Goal: Information Seeking & Learning: Learn about a topic

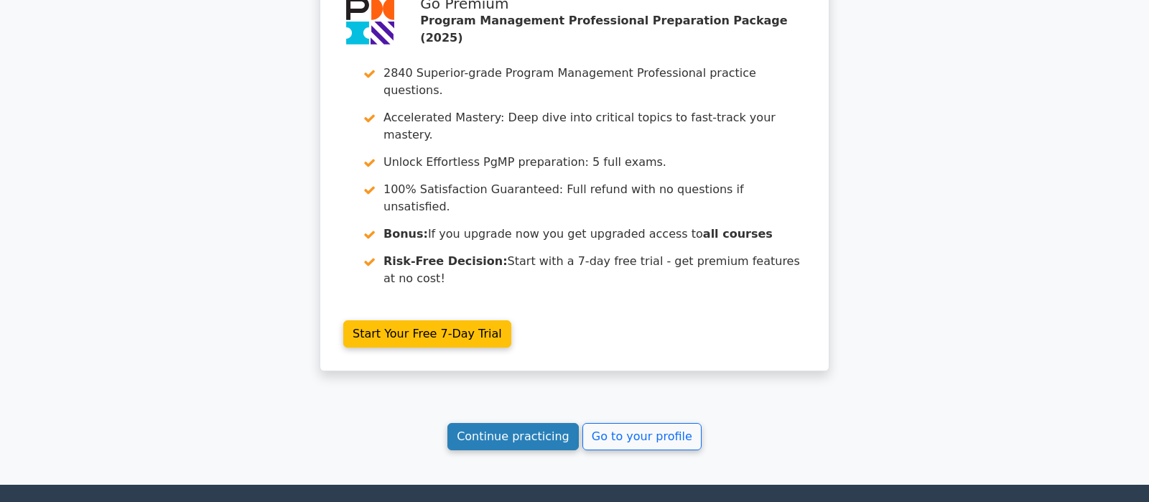
click at [498, 423] on link "Continue practicing" at bounding box center [512, 436] width 131 height 27
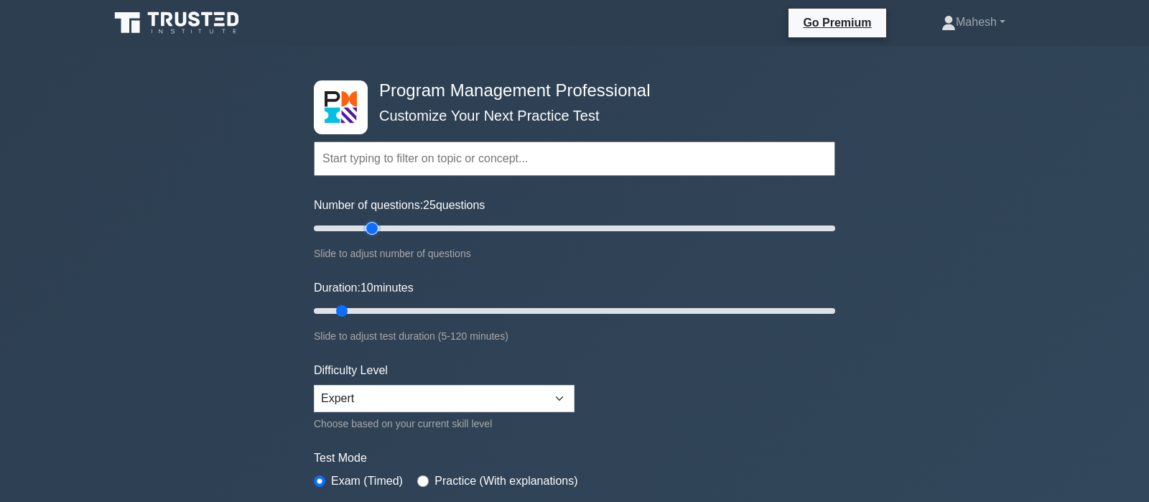
type input "25"
click at [365, 228] on input "Number of questions: 25 questions" at bounding box center [574, 228] width 521 height 17
type input "25"
click at [399, 308] on input "Duration: 10 minutes" at bounding box center [574, 310] width 521 height 17
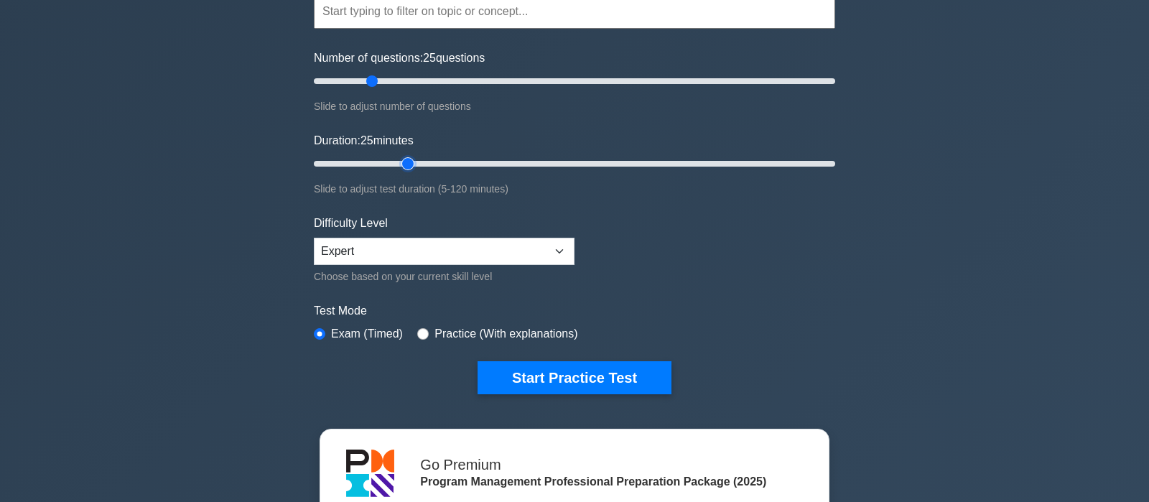
scroll to position [151, 0]
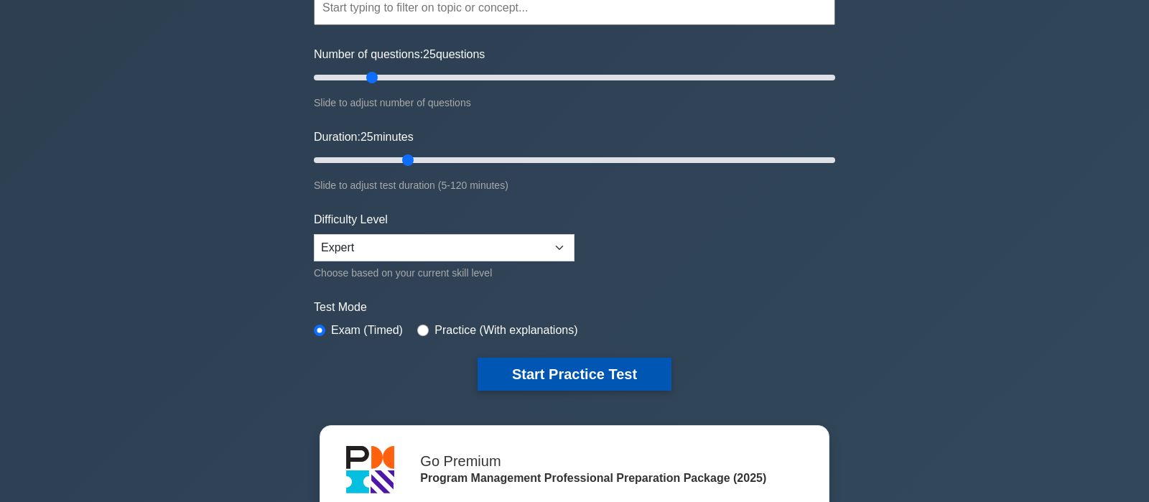
click at [557, 377] on button "Start Practice Test" at bounding box center [575, 374] width 194 height 33
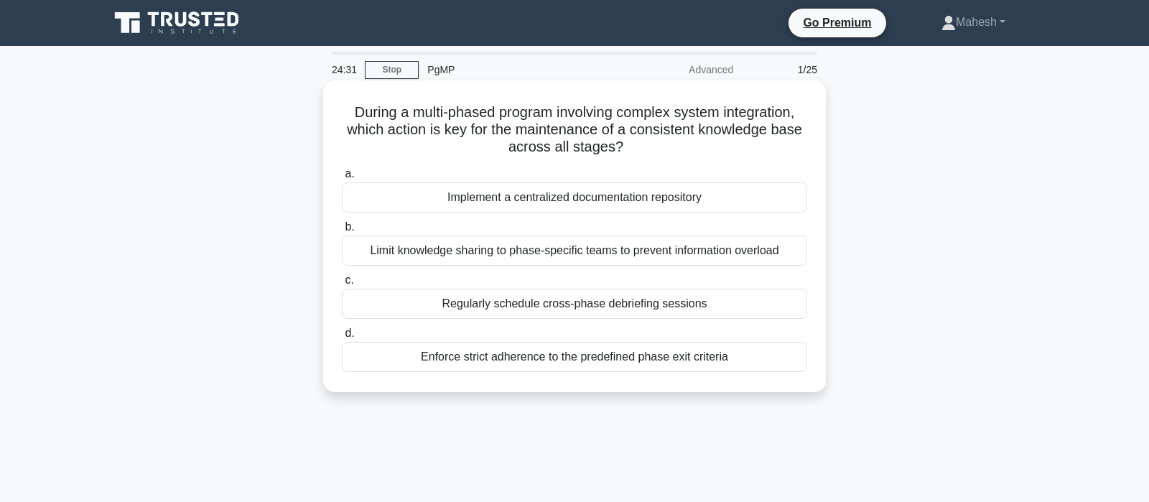
click at [610, 197] on div "Implement a centralized documentation repository" at bounding box center [574, 197] width 465 height 30
click at [342, 179] on input "a. Implement a centralized documentation repository" at bounding box center [342, 173] width 0 height 9
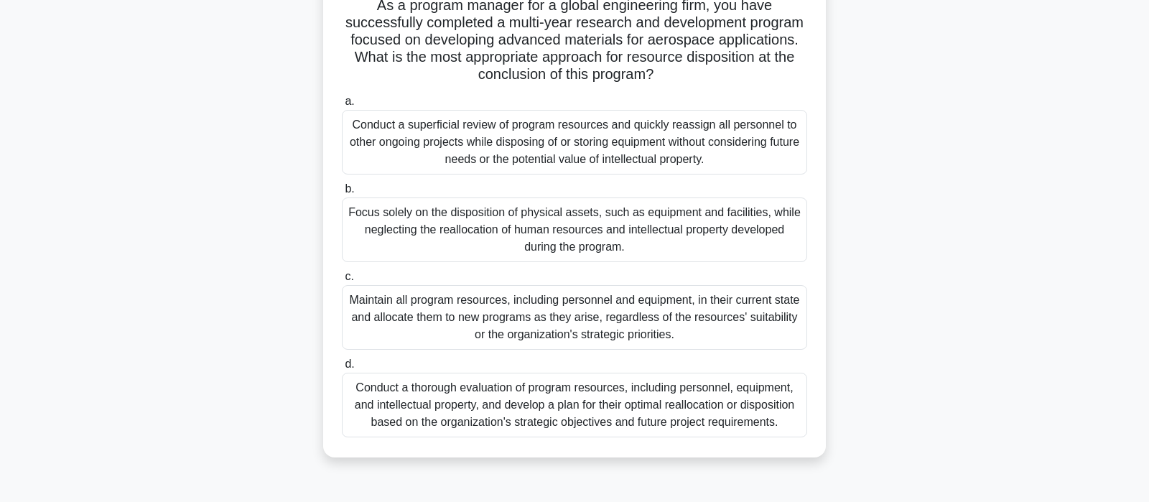
scroll to position [151, 0]
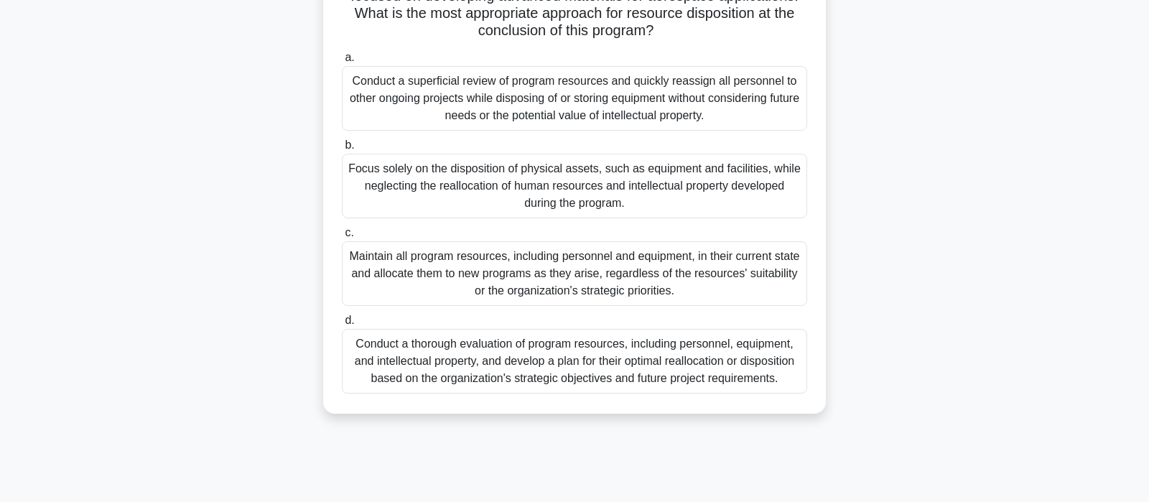
click at [595, 372] on div "Conduct a thorough evaluation of program resources, including personnel, equipm…" at bounding box center [574, 361] width 465 height 65
click at [342, 325] on input "d. Conduct a thorough evaluation of program resources, including personnel, equ…" at bounding box center [342, 320] width 0 height 9
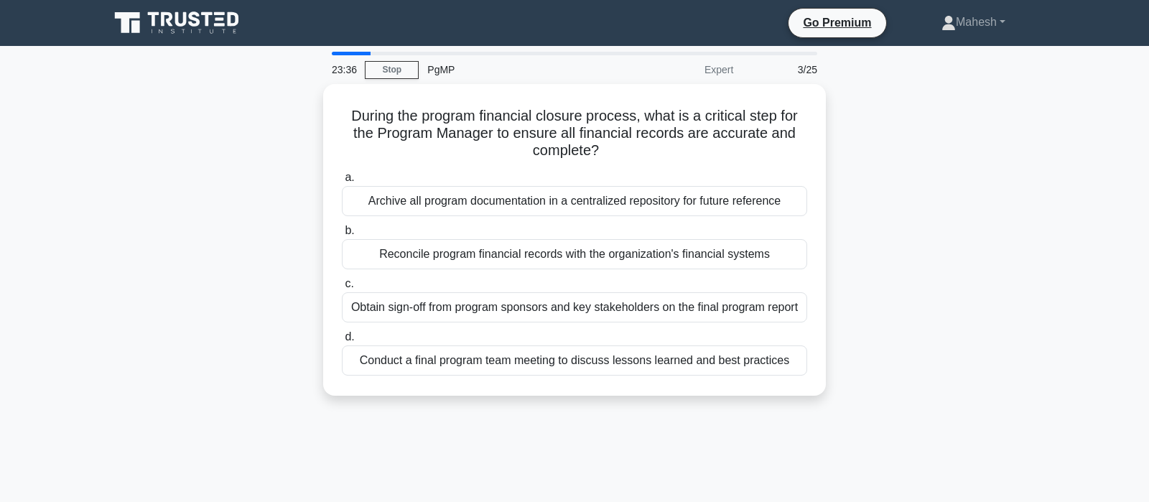
scroll to position [0, 0]
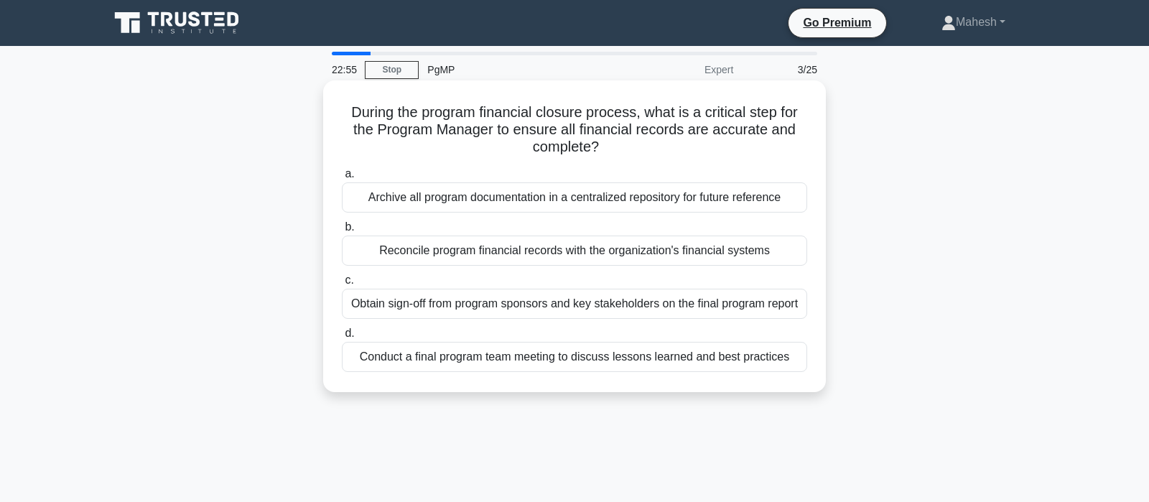
click at [672, 304] on div "Obtain sign-off from program sponsors and key stakeholders on the final program…" at bounding box center [574, 304] width 465 height 30
click at [342, 285] on input "c. Obtain sign-off from program sponsors and key stakeholders on the final prog…" at bounding box center [342, 280] width 0 height 9
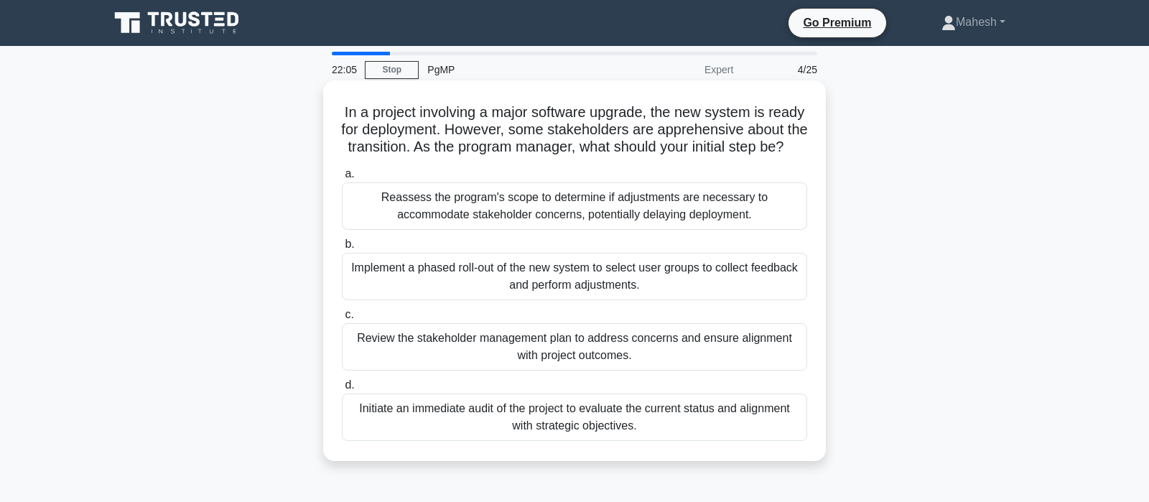
click at [635, 349] on div "Review the stakeholder management plan to address concerns and ensure alignment…" at bounding box center [574, 346] width 465 height 47
click at [342, 320] on input "c. Review the stakeholder management plan to address concerns and ensure alignm…" at bounding box center [342, 314] width 0 height 9
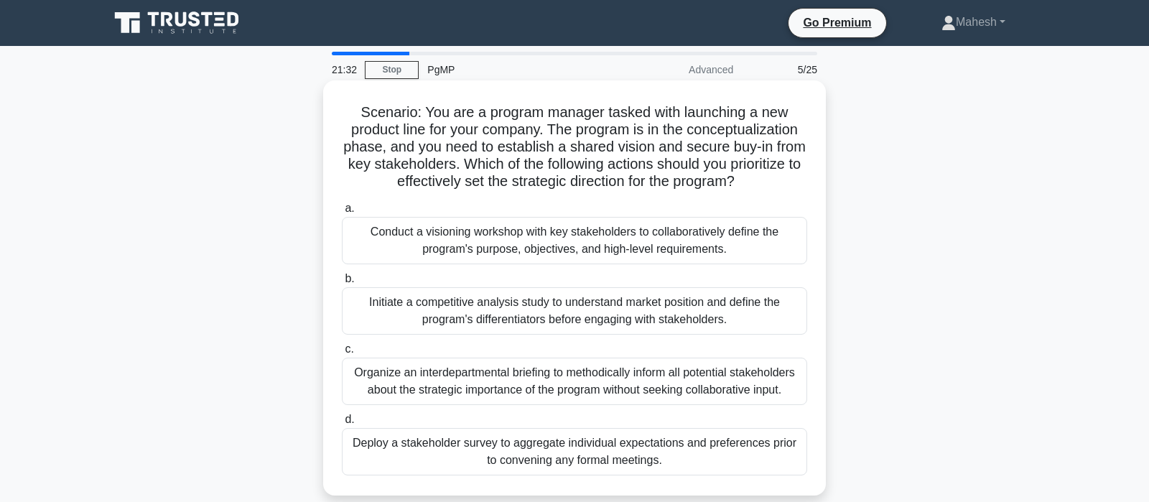
click at [471, 246] on div "Conduct a visioning workshop with key stakeholders to collaboratively define th…" at bounding box center [574, 240] width 465 height 47
click at [342, 213] on input "a. Conduct a visioning workshop with key stakeholders to collaboratively define…" at bounding box center [342, 208] width 0 height 9
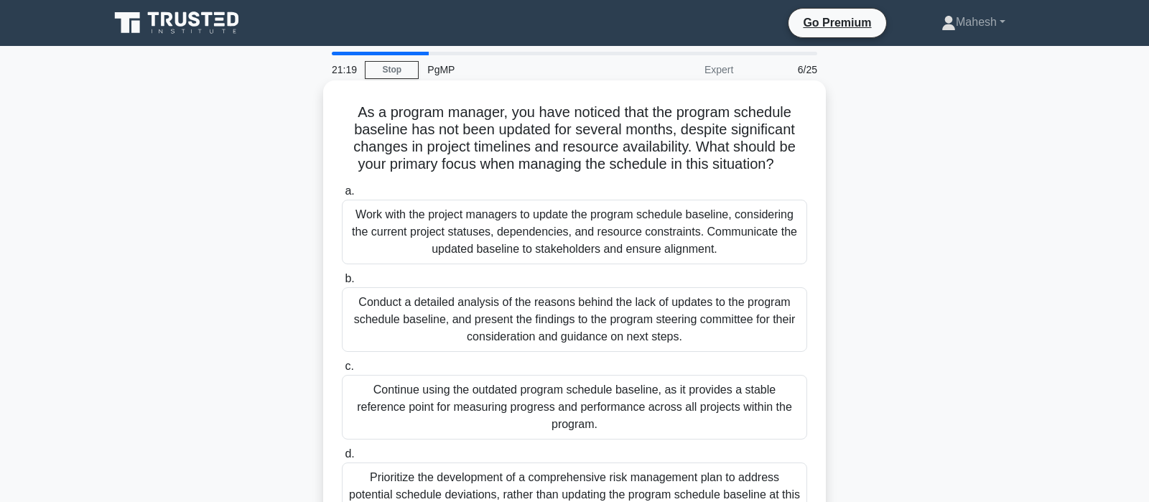
scroll to position [75, 0]
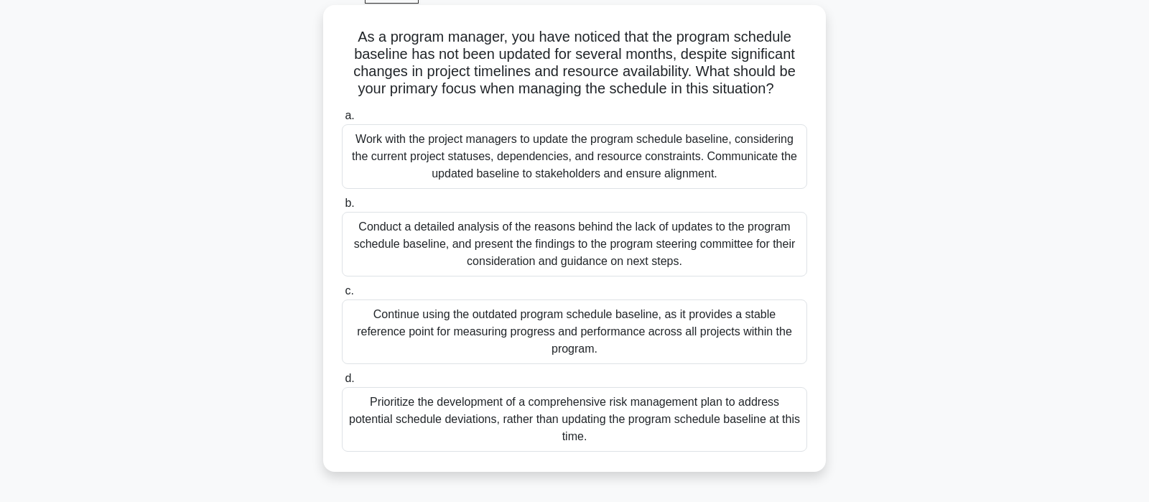
click at [587, 164] on div "Work with the project managers to update the program schedule baseline, conside…" at bounding box center [574, 156] width 465 height 65
click at [342, 121] on input "a. Work with the project managers to update the program schedule baseline, cons…" at bounding box center [342, 115] width 0 height 9
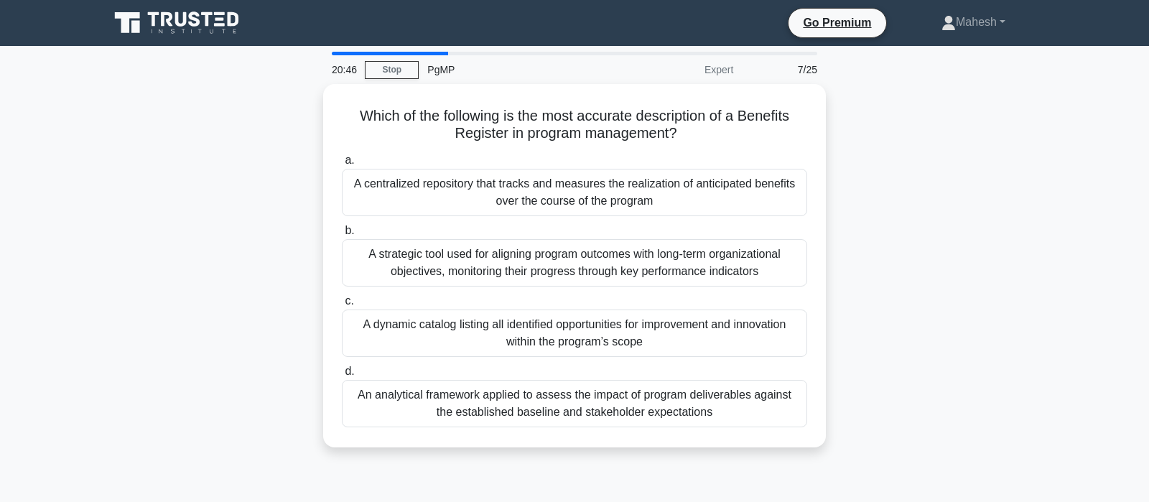
scroll to position [0, 0]
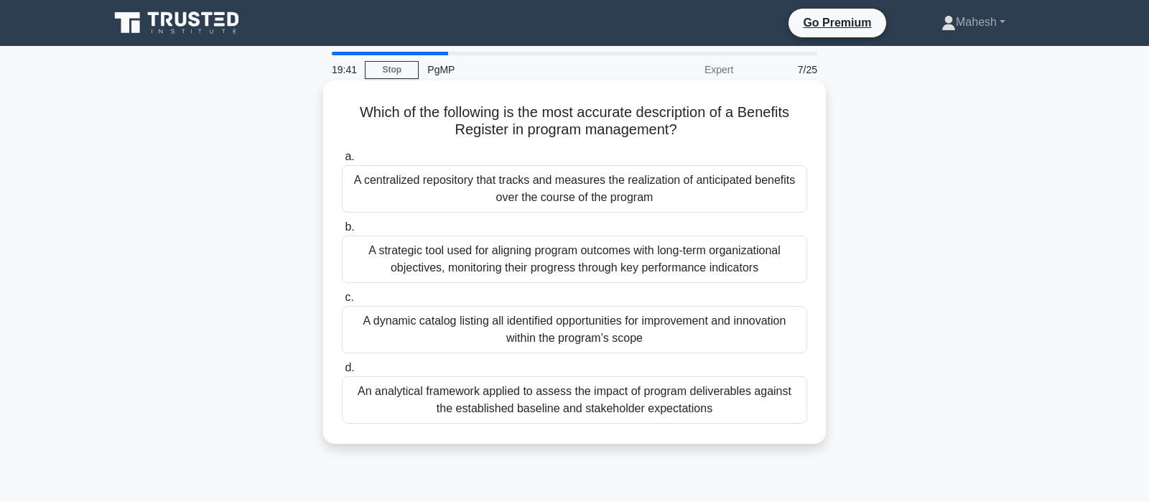
click at [616, 264] on div "A strategic tool used for aligning program outcomes with long-term organization…" at bounding box center [574, 259] width 465 height 47
click at [342, 232] on input "b. A strategic tool used for aligning program outcomes with long-term organizat…" at bounding box center [342, 227] width 0 height 9
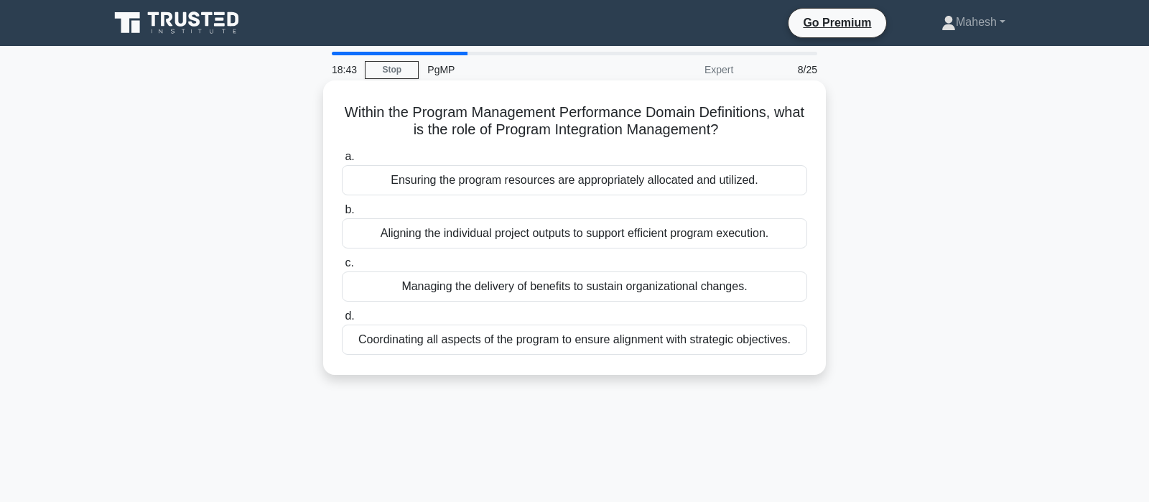
click at [558, 344] on div "Coordinating all aspects of the program to ensure alignment with strategic obje…" at bounding box center [574, 340] width 465 height 30
click at [342, 321] on input "d. Coordinating all aspects of the program to ensure alignment with strategic o…" at bounding box center [342, 316] width 0 height 9
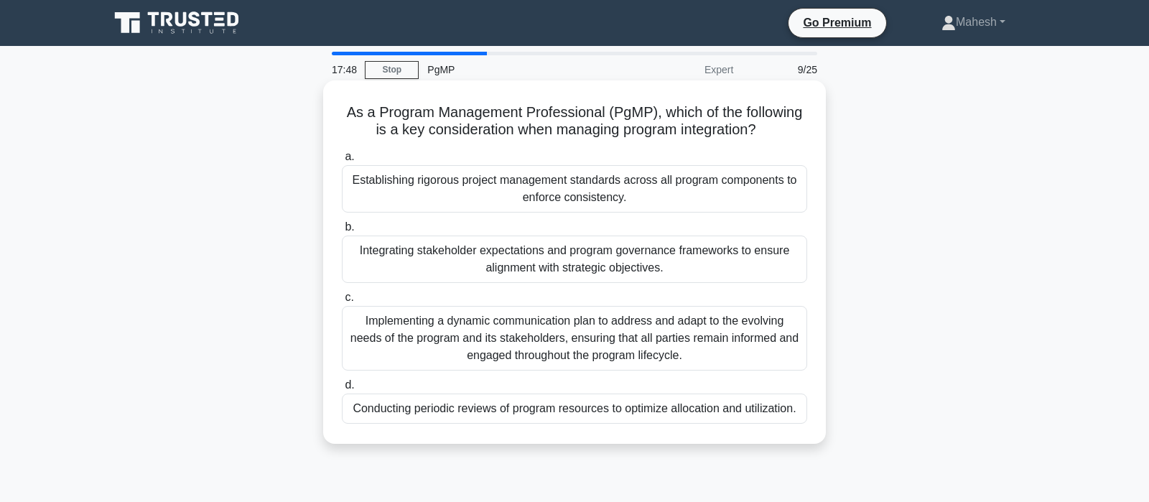
click at [651, 263] on div "Integrating stakeholder expectations and program governance frameworks to ensur…" at bounding box center [574, 259] width 465 height 47
click at [342, 232] on input "b. Integrating stakeholder expectations and program governance frameworks to en…" at bounding box center [342, 227] width 0 height 9
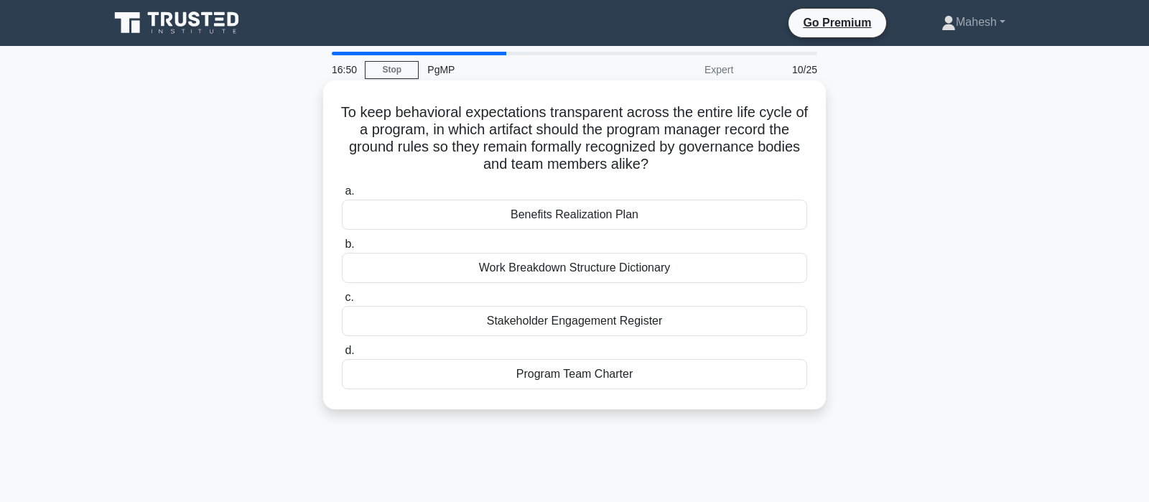
click at [588, 323] on div "Stakeholder Engagement Register" at bounding box center [574, 321] width 465 height 30
click at [342, 302] on input "c. Stakeholder Engagement Register" at bounding box center [342, 297] width 0 height 9
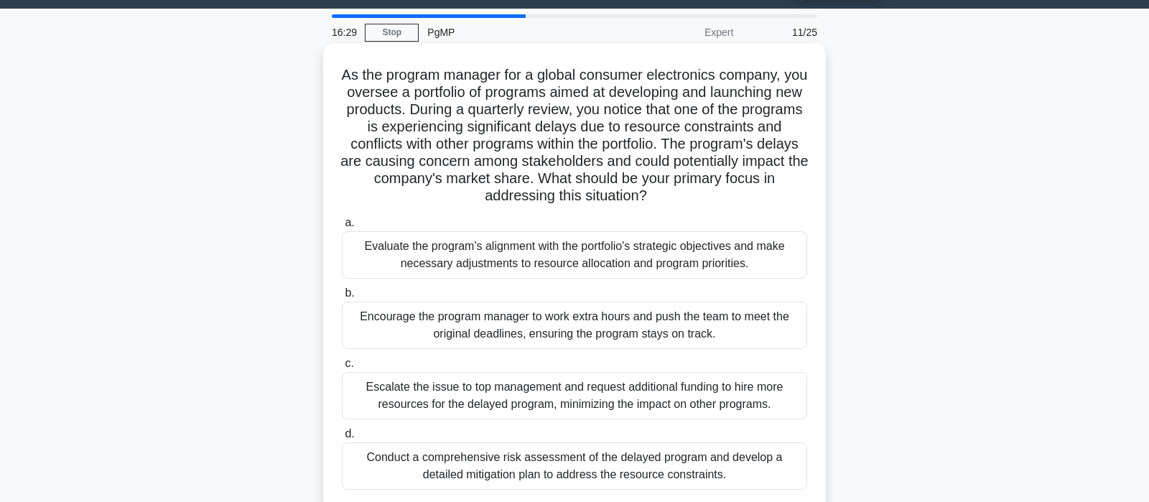
scroll to position [75, 0]
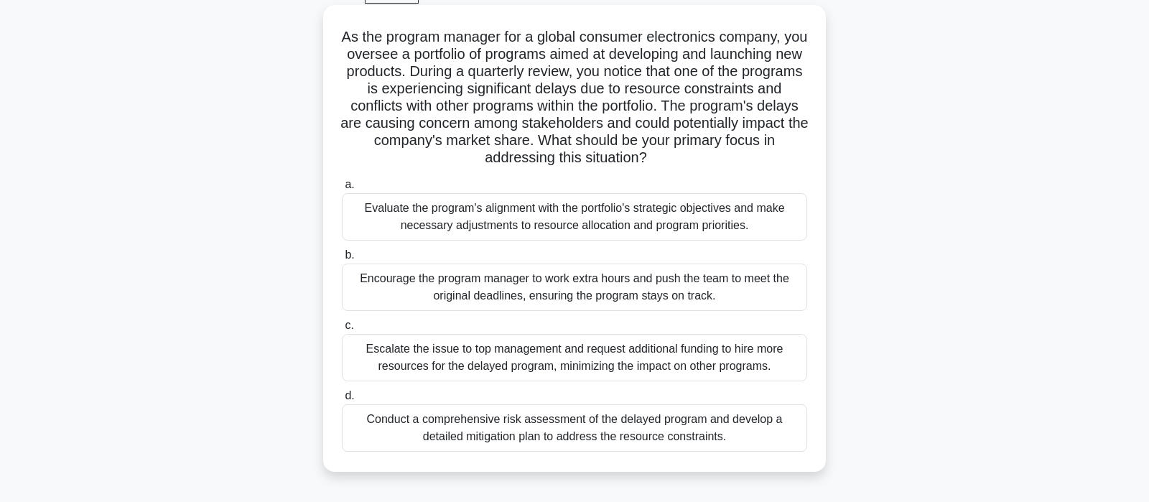
click at [555, 214] on div "Evaluate the program's alignment with the portfolio's strategic objectives and …" at bounding box center [574, 216] width 465 height 47
click at [342, 190] on input "a. Evaluate the program's alignment with the portfolio's strategic objectives a…" at bounding box center [342, 184] width 0 height 9
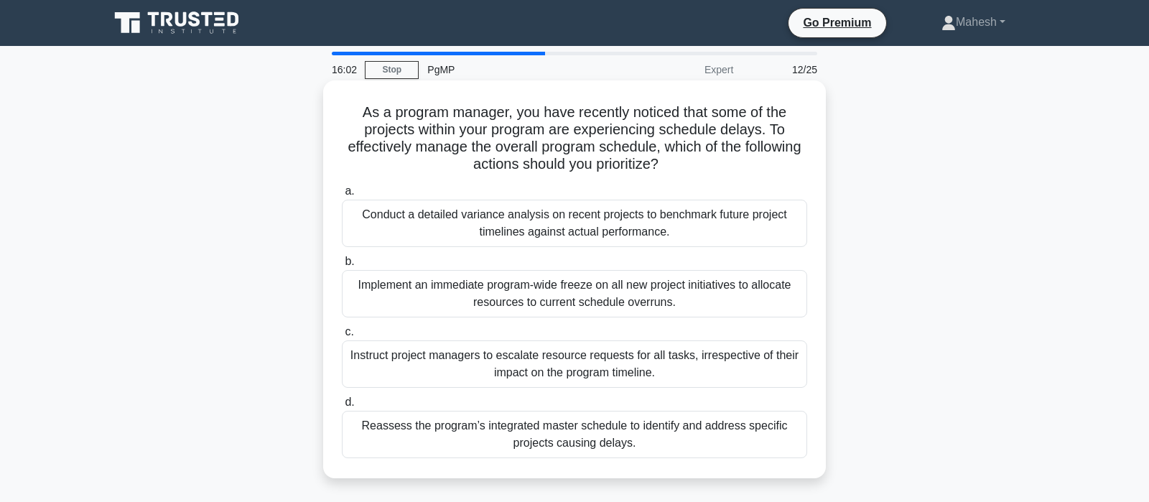
scroll to position [0, 0]
click at [661, 439] on div "Reassess the program’s integrated master schedule to identify and address speci…" at bounding box center [574, 434] width 465 height 47
click at [342, 407] on input "d. Reassess the program’s integrated master schedule to identify and address sp…" at bounding box center [342, 402] width 0 height 9
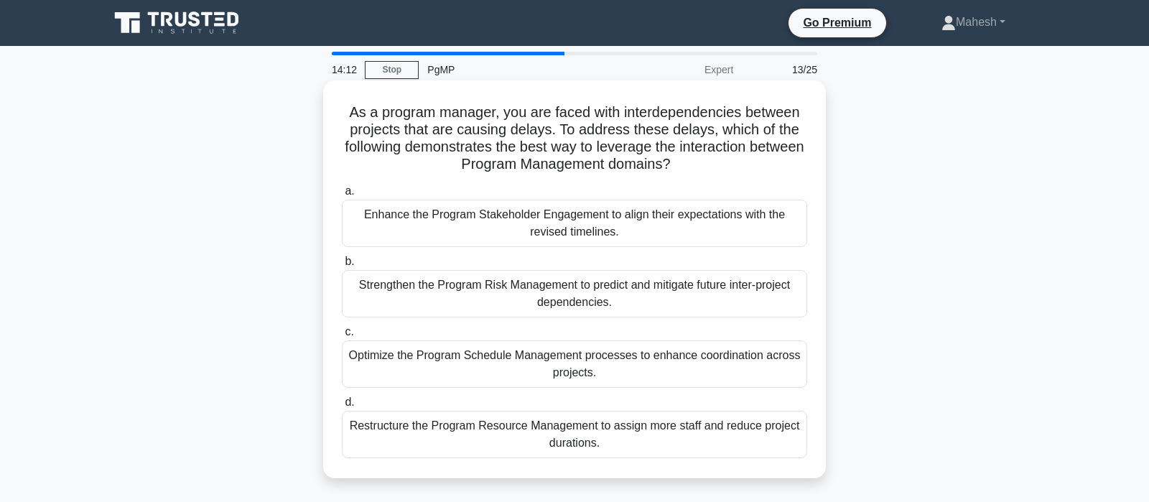
scroll to position [75, 0]
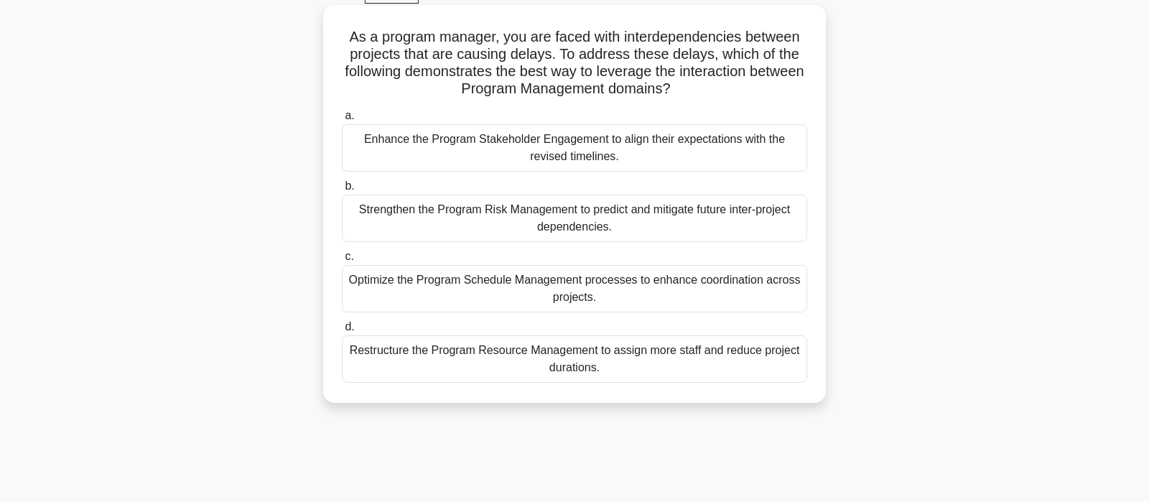
click at [656, 297] on div "Optimize the Program Schedule Management processes to enhance coordination acro…" at bounding box center [574, 288] width 465 height 47
click at [342, 261] on input "c. Optimize the Program Schedule Management processes to enhance coordination a…" at bounding box center [342, 256] width 0 height 9
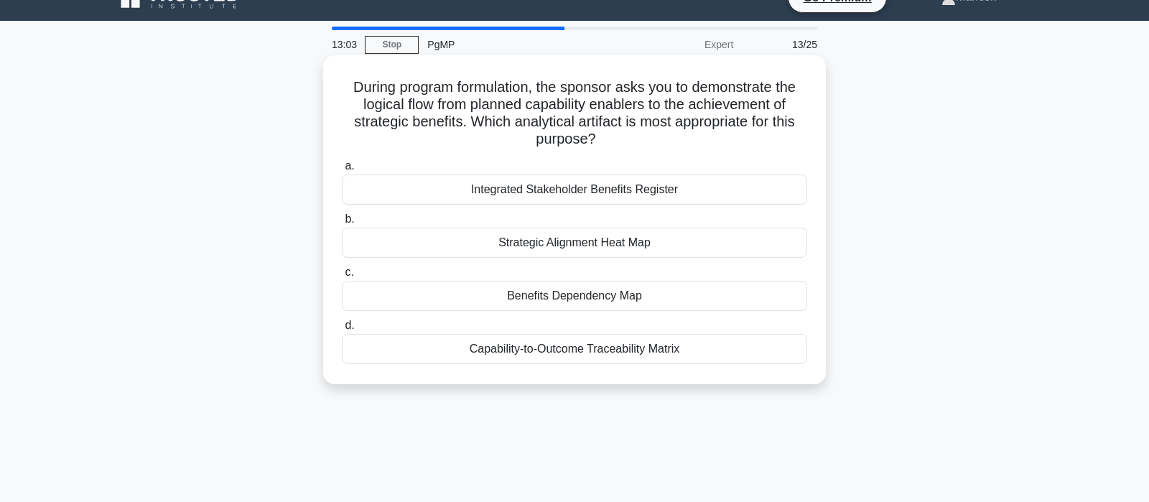
scroll to position [0, 0]
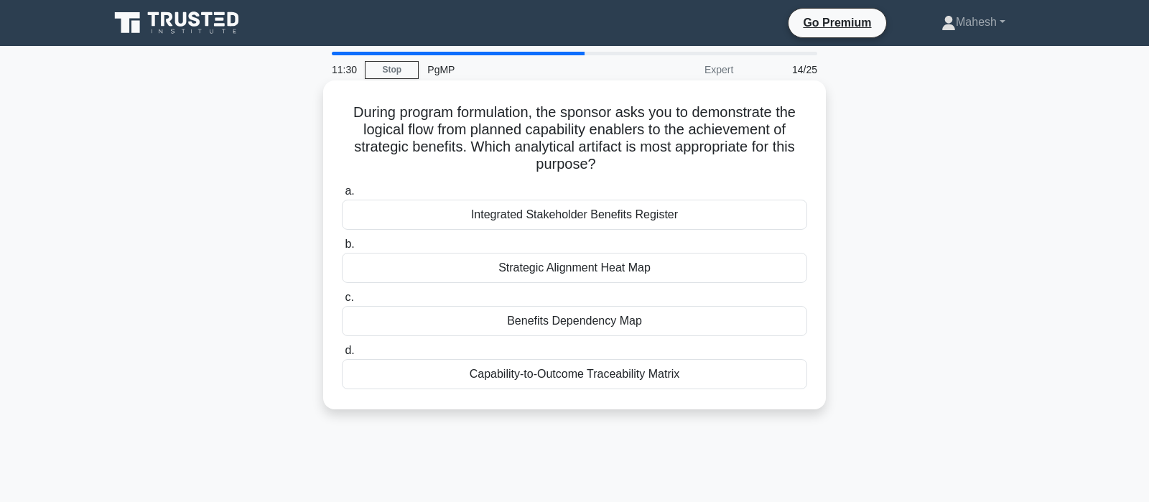
click at [600, 382] on div "Capability-to-Outcome Traceability Matrix" at bounding box center [574, 374] width 465 height 30
click at [342, 355] on input "d. Capability-to-Outcome Traceability Matrix" at bounding box center [342, 350] width 0 height 9
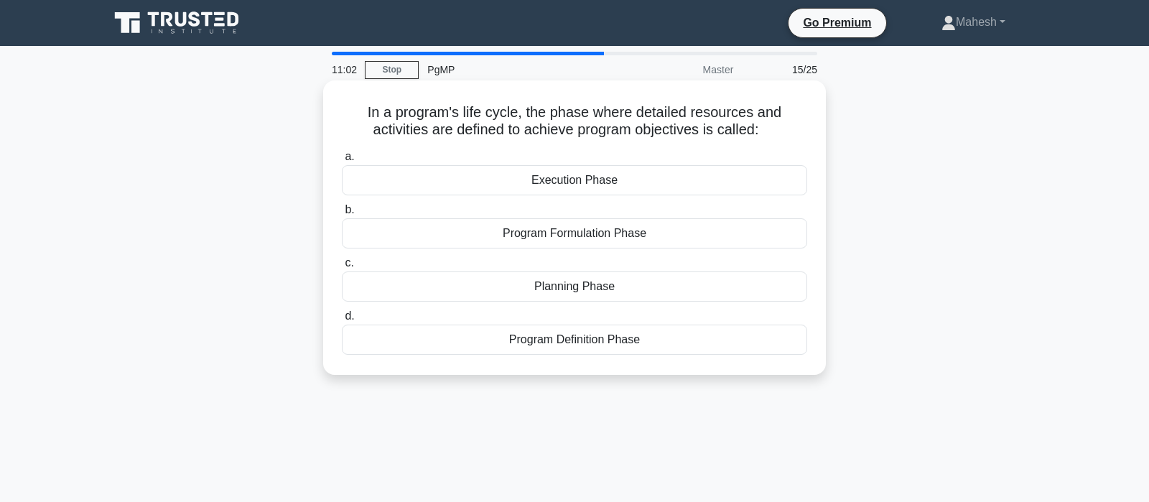
click at [587, 289] on div "Planning Phase" at bounding box center [574, 286] width 465 height 30
click at [342, 268] on input "c. Planning Phase" at bounding box center [342, 263] width 0 height 9
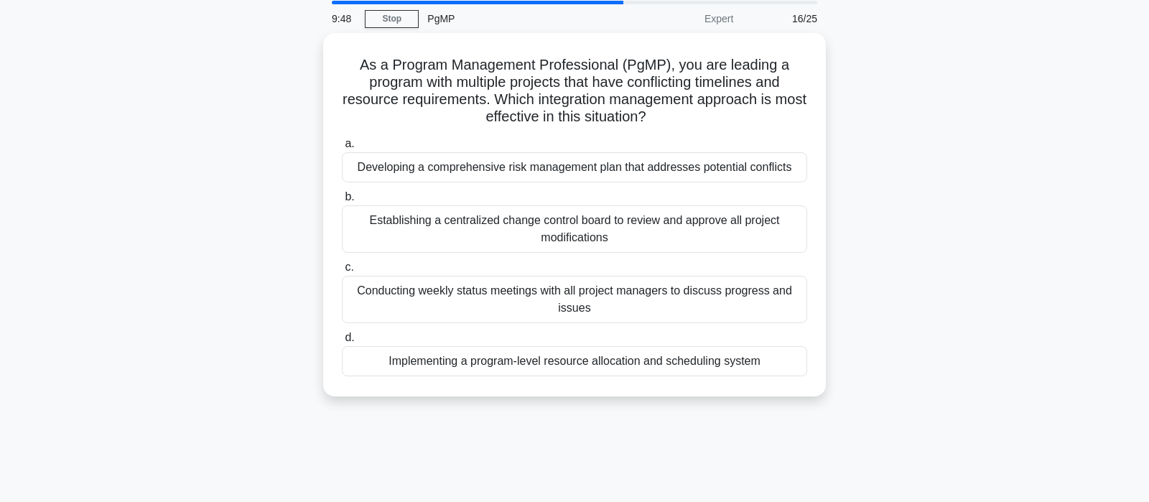
scroll to position [75, 0]
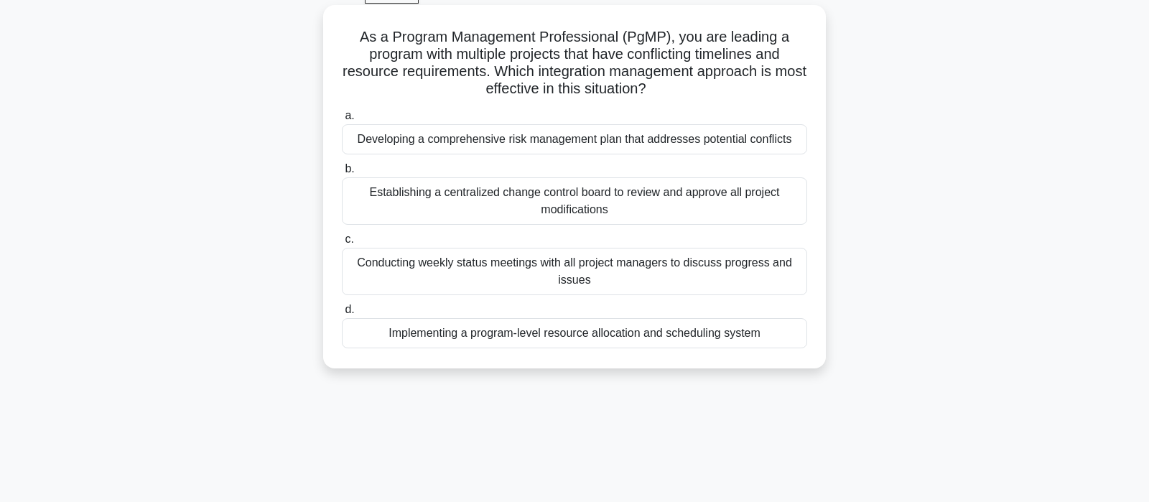
click at [633, 340] on div "Implementing a program-level resource allocation and scheduling system" at bounding box center [574, 333] width 465 height 30
click at [342, 315] on input "d. Implementing a program-level resource allocation and scheduling system" at bounding box center [342, 309] width 0 height 9
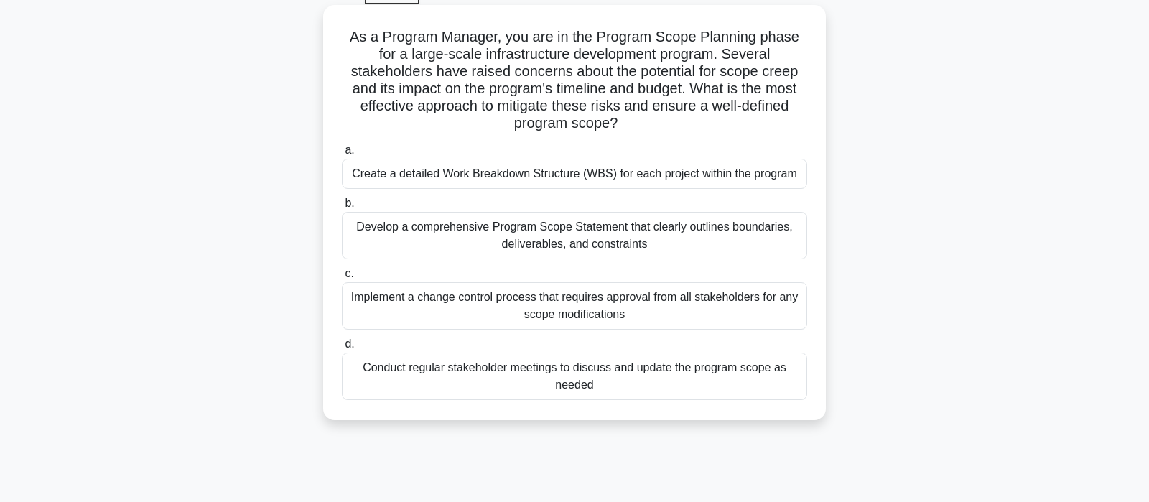
click at [673, 239] on div "Develop a comprehensive Program Scope Statement that clearly outlines boundarie…" at bounding box center [574, 235] width 465 height 47
click at [342, 208] on input "b. Develop a comprehensive Program Scope Statement that clearly outlines bounda…" at bounding box center [342, 203] width 0 height 9
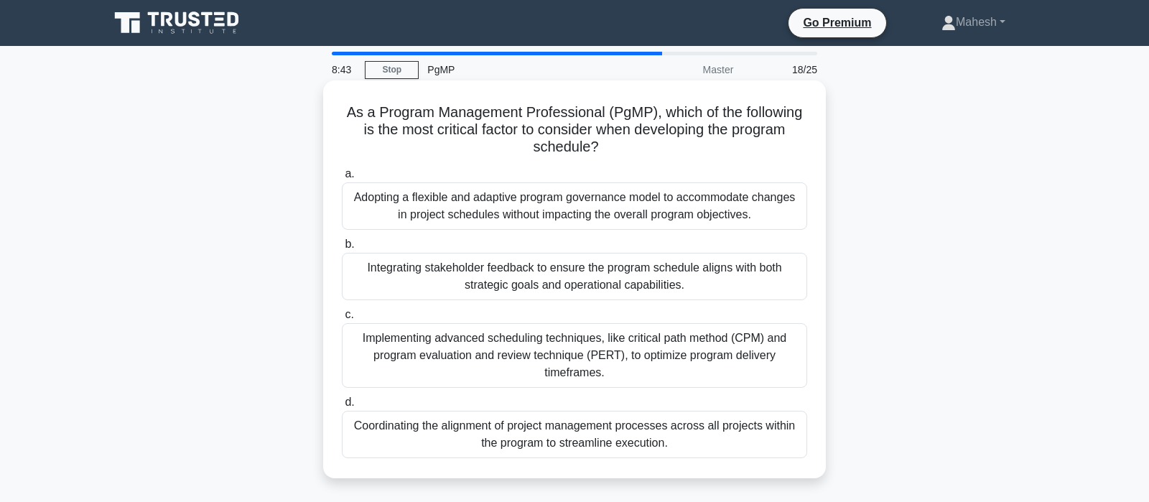
scroll to position [0, 0]
click at [763, 214] on div "Adopting a flexible and adaptive program governance model to accommodate change…" at bounding box center [574, 205] width 465 height 47
click at [342, 179] on input "a. Adopting a flexible and adaptive program governance model to accommodate cha…" at bounding box center [342, 173] width 0 height 9
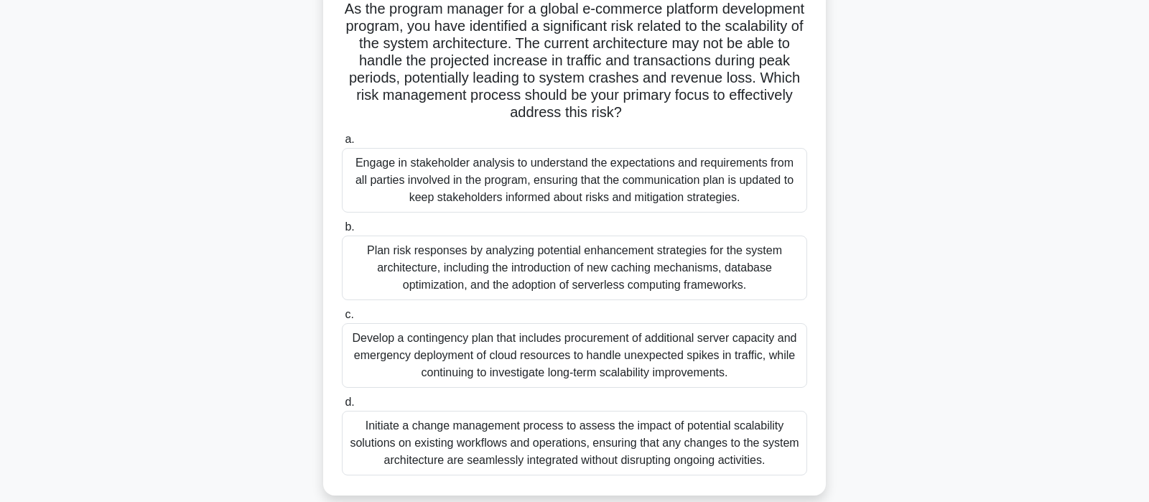
scroll to position [75, 0]
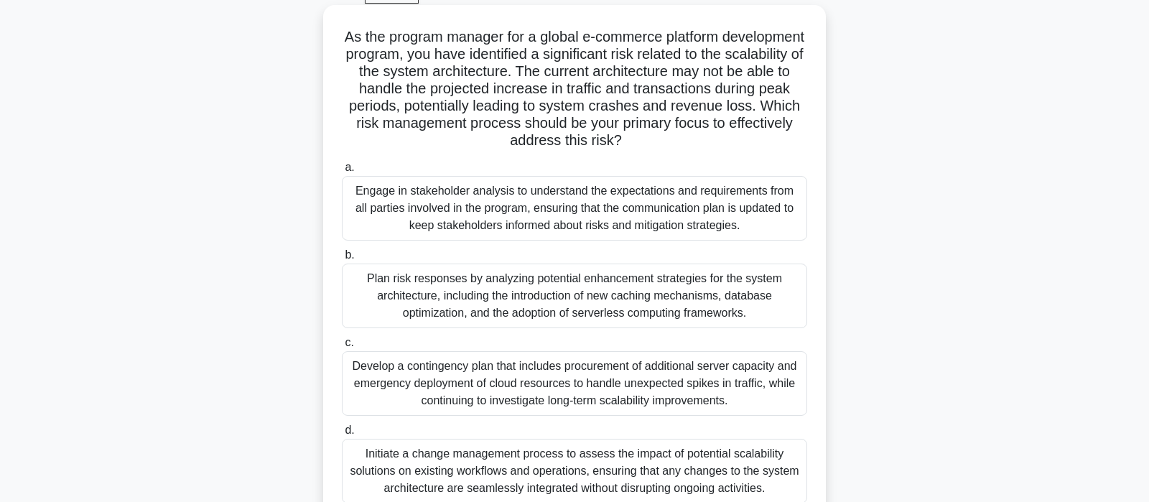
click at [587, 292] on div "Plan risk responses by analyzing potential enhancement strategies for the syste…" at bounding box center [574, 296] width 465 height 65
click at [342, 260] on input "b. Plan risk responses by analyzing potential enhancement strategies for the sy…" at bounding box center [342, 255] width 0 height 9
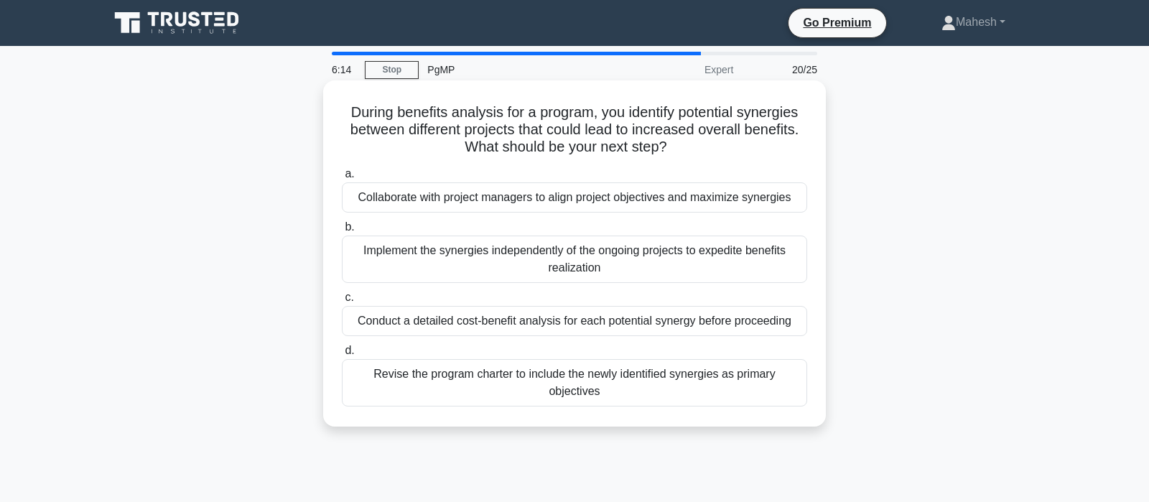
scroll to position [0, 0]
click at [664, 209] on div "Collaborate with project managers to align project objectives and maximize syne…" at bounding box center [574, 197] width 465 height 30
click at [342, 179] on input "a. Collaborate with project managers to align project objectives and maximize s…" at bounding box center [342, 173] width 0 height 9
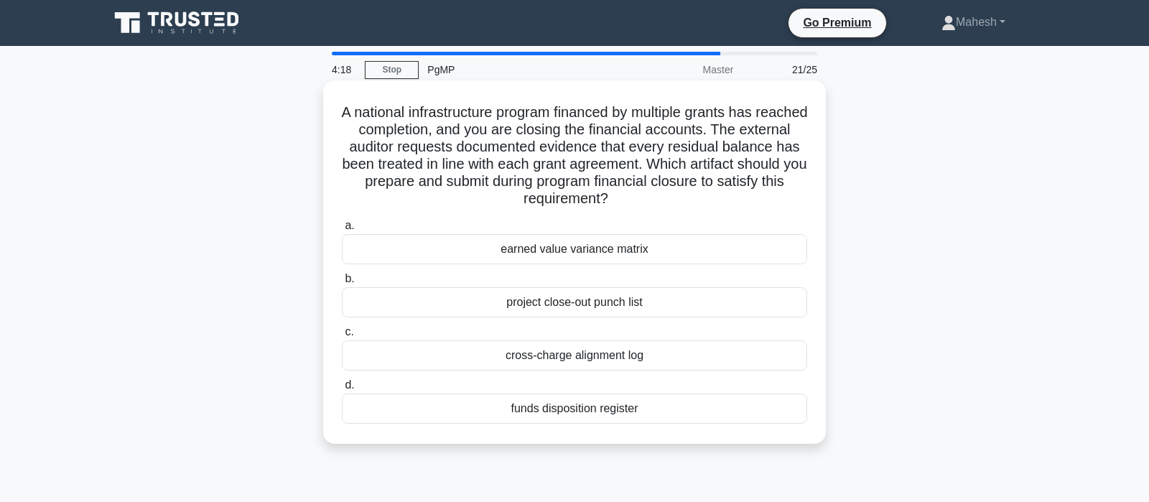
click at [602, 358] on div "cross-charge alignment log" at bounding box center [574, 355] width 465 height 30
click at [342, 337] on input "c. cross-charge alignment log" at bounding box center [342, 331] width 0 height 9
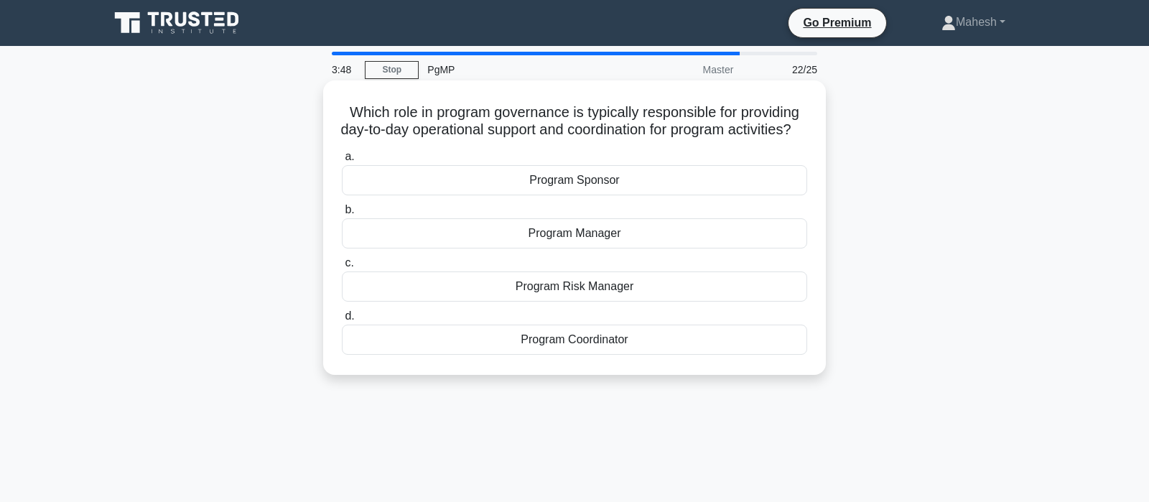
click at [583, 248] on div "Program Manager" at bounding box center [574, 233] width 465 height 30
click at [342, 215] on input "b. Program Manager" at bounding box center [342, 209] width 0 height 9
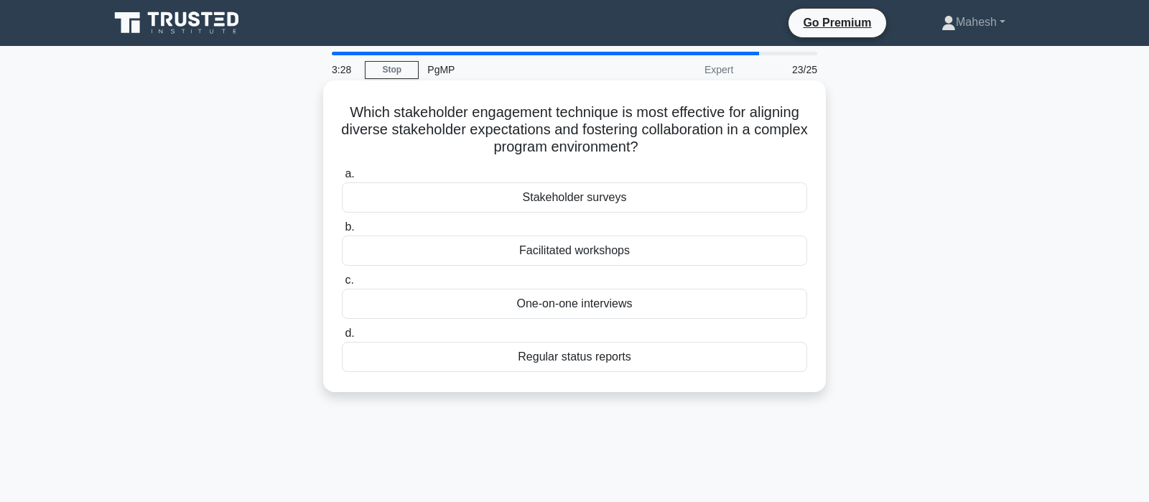
click at [602, 250] on div "Facilitated workshops" at bounding box center [574, 251] width 465 height 30
click at [342, 232] on input "b. Facilitated workshops" at bounding box center [342, 227] width 0 height 9
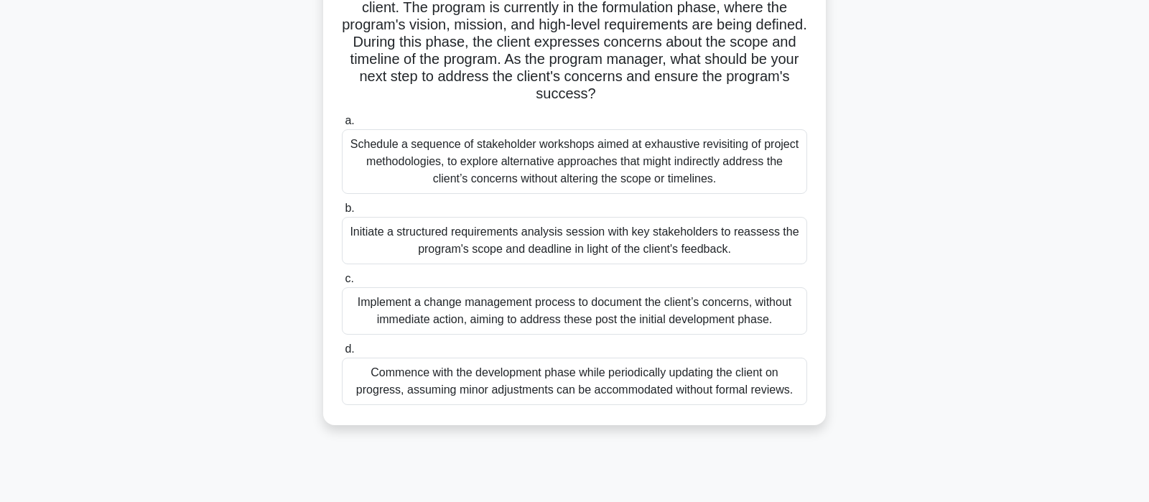
scroll to position [151, 0]
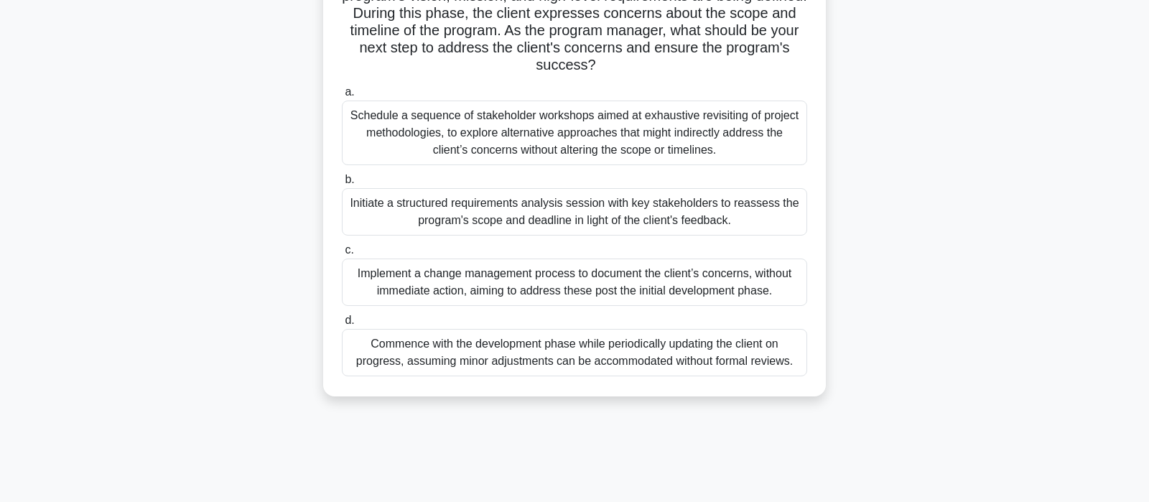
click at [736, 216] on div "Initiate a structured requirements analysis session with key stakeholders to re…" at bounding box center [574, 211] width 465 height 47
click at [342, 185] on input "b. Initiate a structured requirements analysis session with key stakeholders to…" at bounding box center [342, 179] width 0 height 9
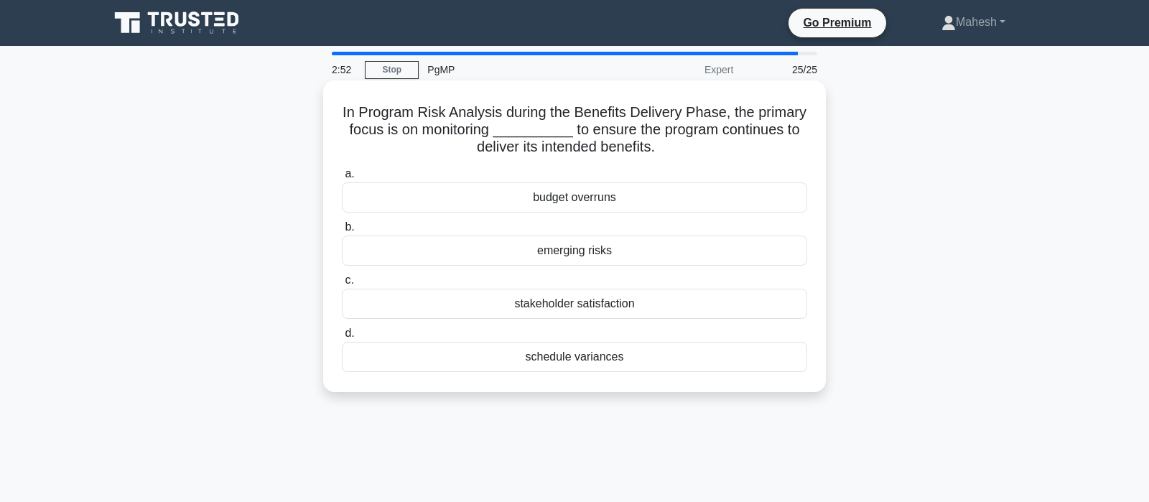
scroll to position [0, 0]
click at [579, 255] on div "emerging risks" at bounding box center [574, 251] width 465 height 30
click at [342, 232] on input "b. emerging risks" at bounding box center [342, 227] width 0 height 9
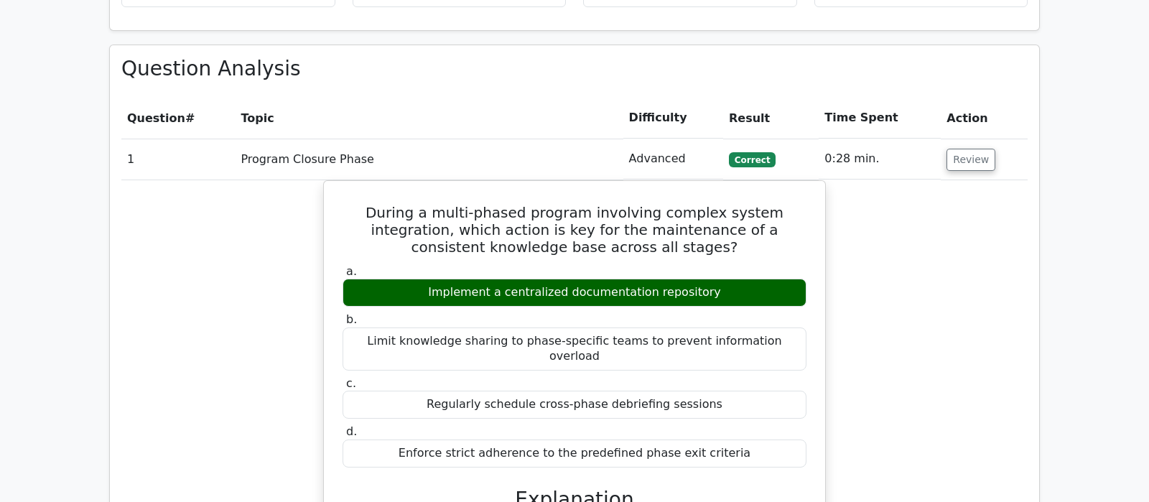
scroll to position [1131, 0]
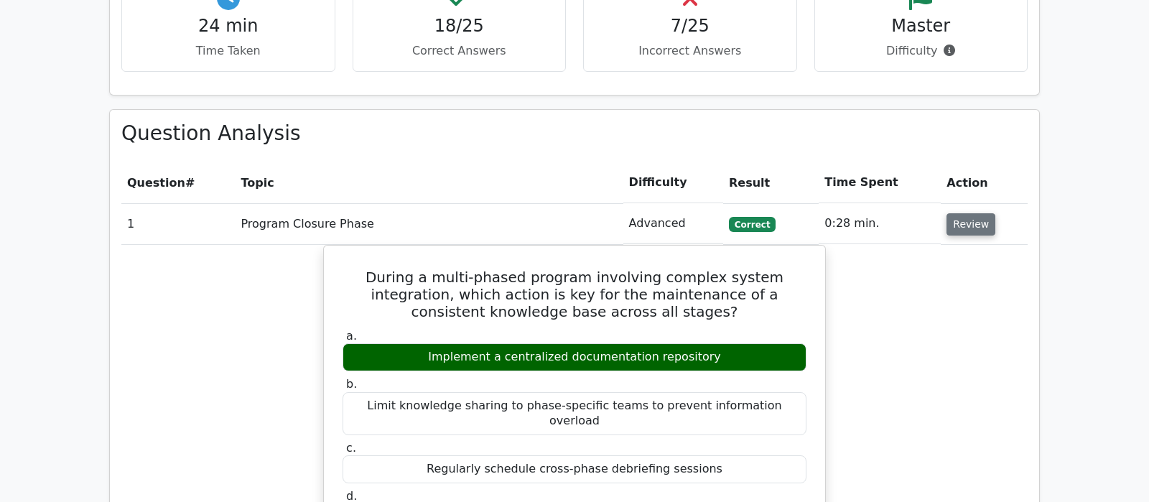
click at [968, 213] on button "Review" at bounding box center [970, 224] width 49 height 22
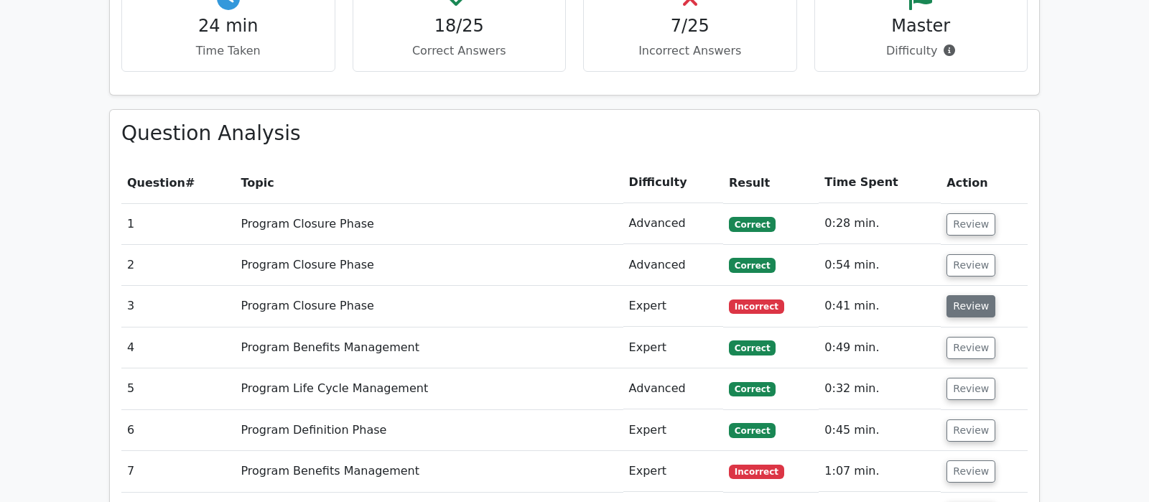
click at [966, 295] on button "Review" at bounding box center [970, 306] width 49 height 22
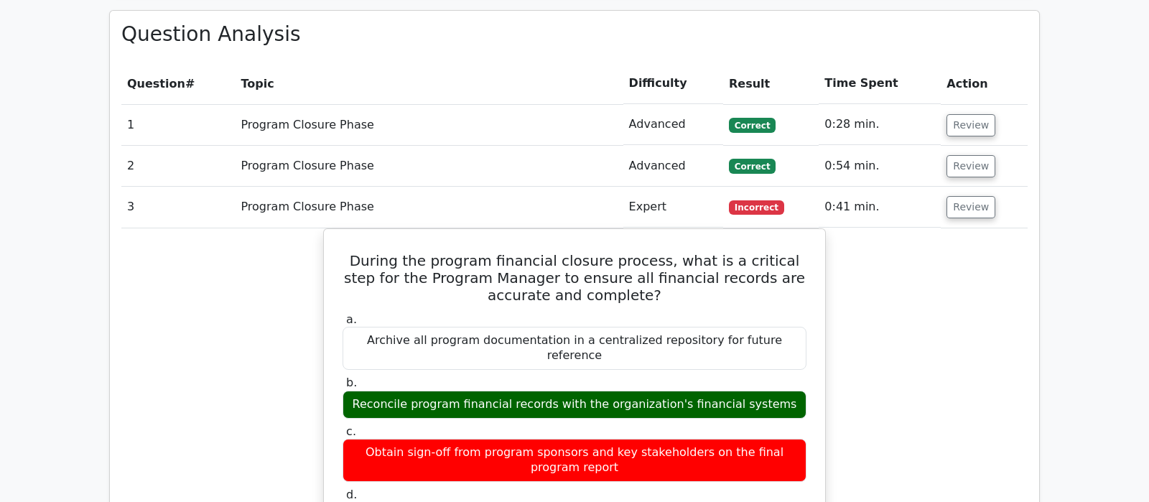
scroll to position [1282, 0]
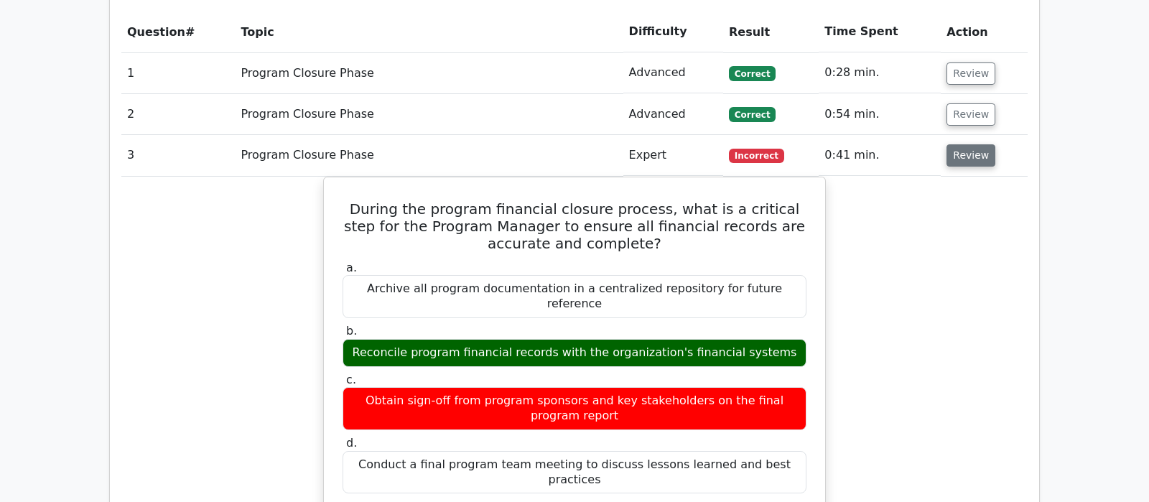
click at [964, 144] on button "Review" at bounding box center [970, 155] width 49 height 22
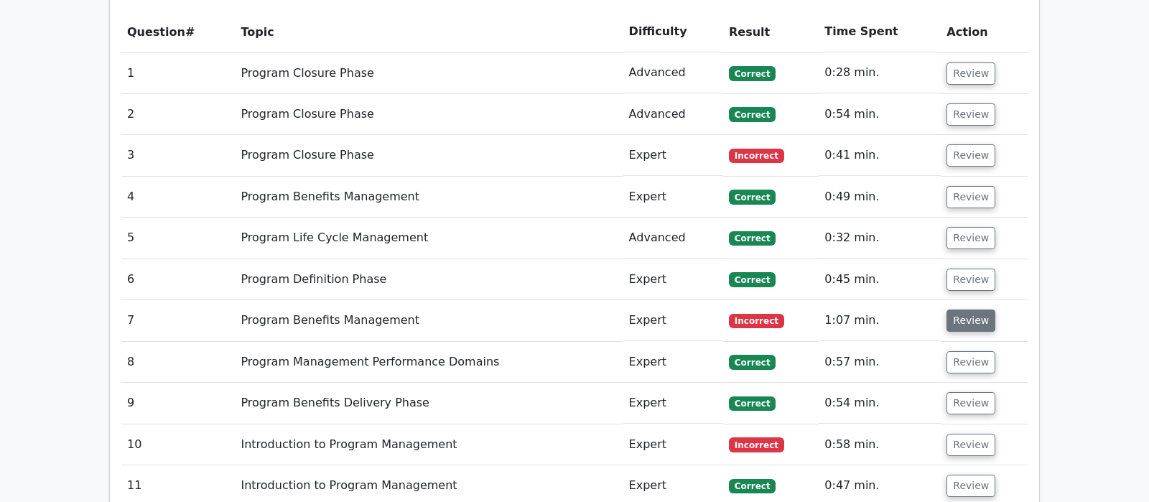
click at [959, 309] on button "Review" at bounding box center [970, 320] width 49 height 22
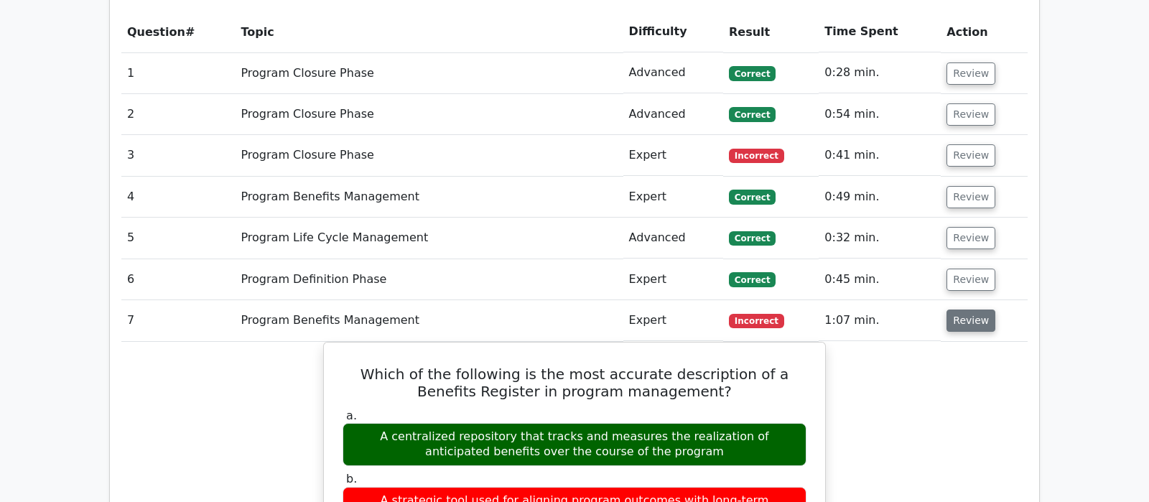
scroll to position [1357, 0]
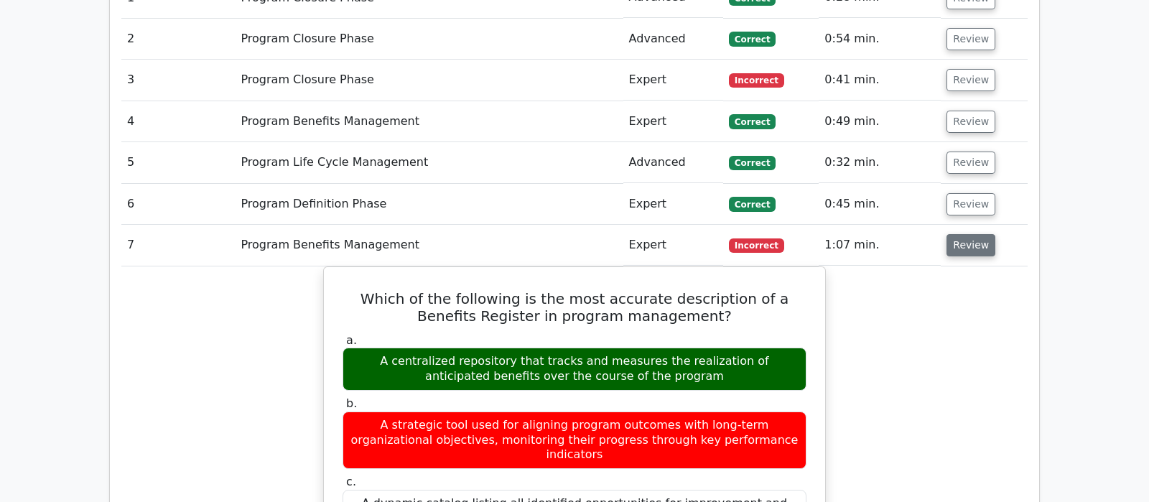
click at [976, 234] on button "Review" at bounding box center [970, 245] width 49 height 22
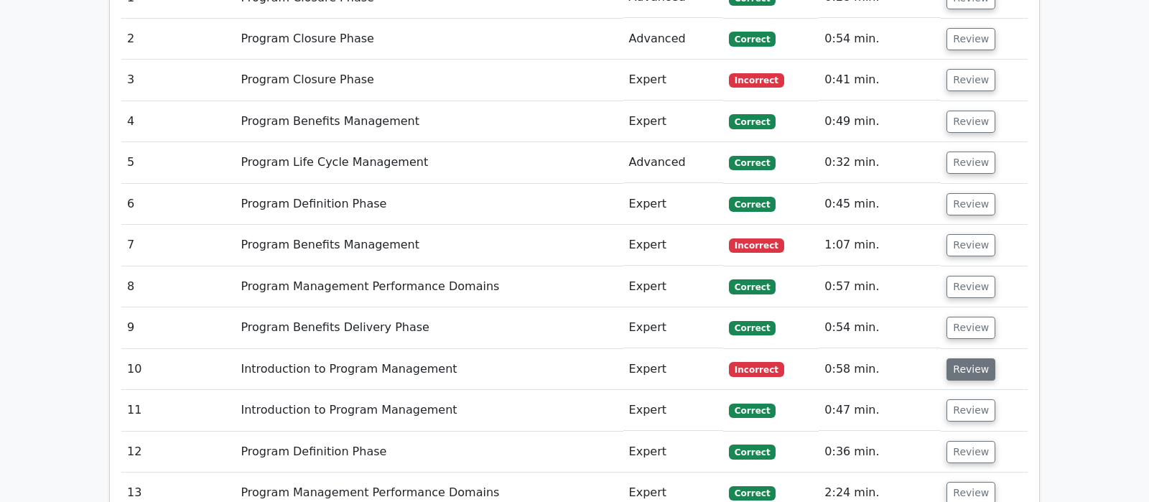
click at [964, 358] on button "Review" at bounding box center [970, 369] width 49 height 22
click at [966, 358] on button "Review" at bounding box center [970, 369] width 49 height 22
click at [956, 358] on button "Review" at bounding box center [970, 369] width 49 height 22
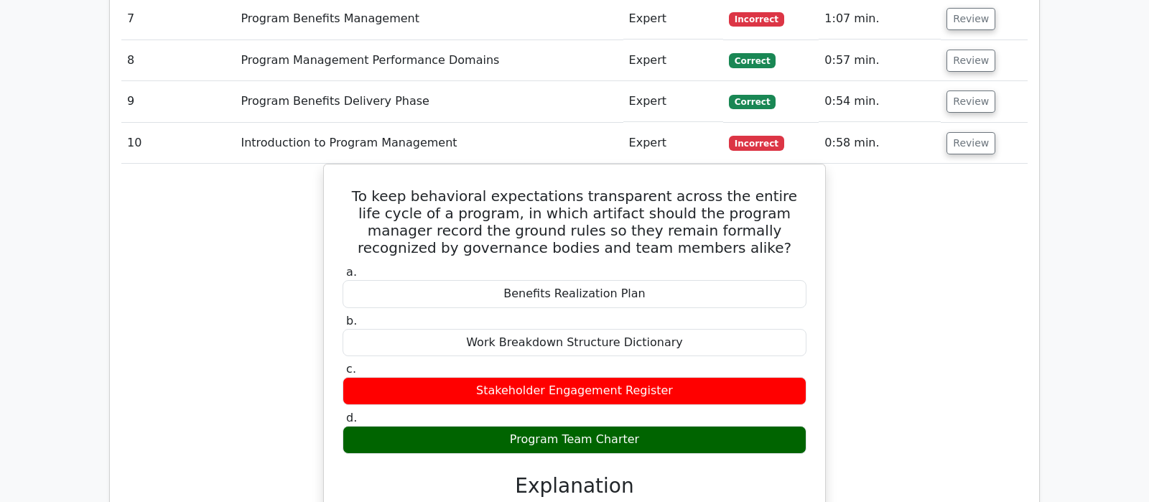
scroll to position [1508, 0]
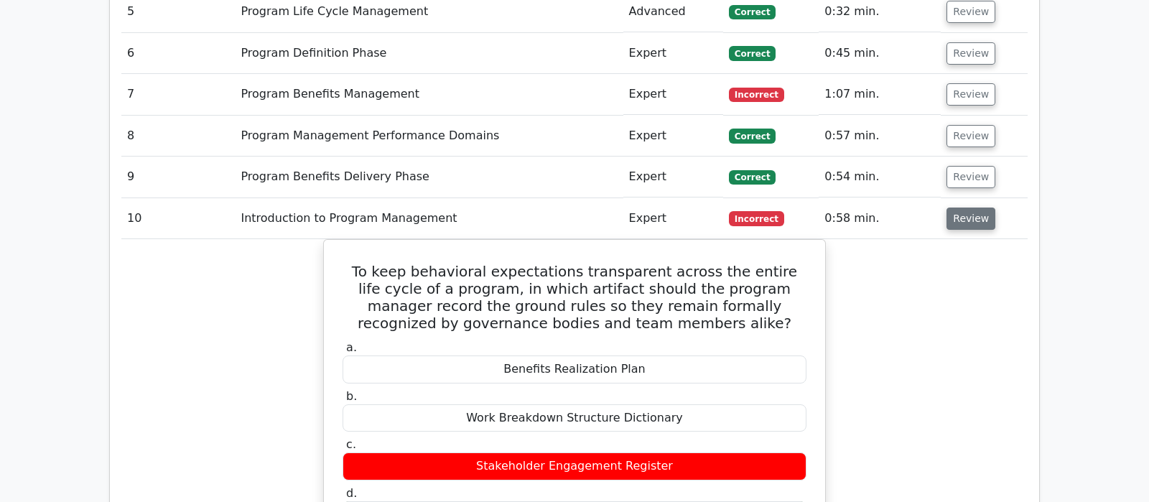
click at [952, 208] on button "Review" at bounding box center [970, 219] width 49 height 22
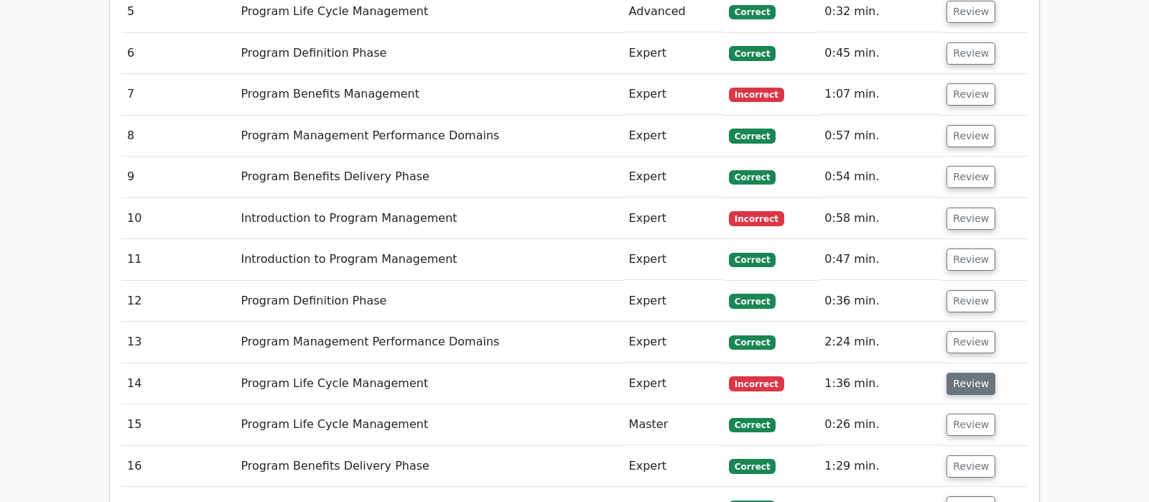
click at [968, 373] on button "Review" at bounding box center [970, 384] width 49 height 22
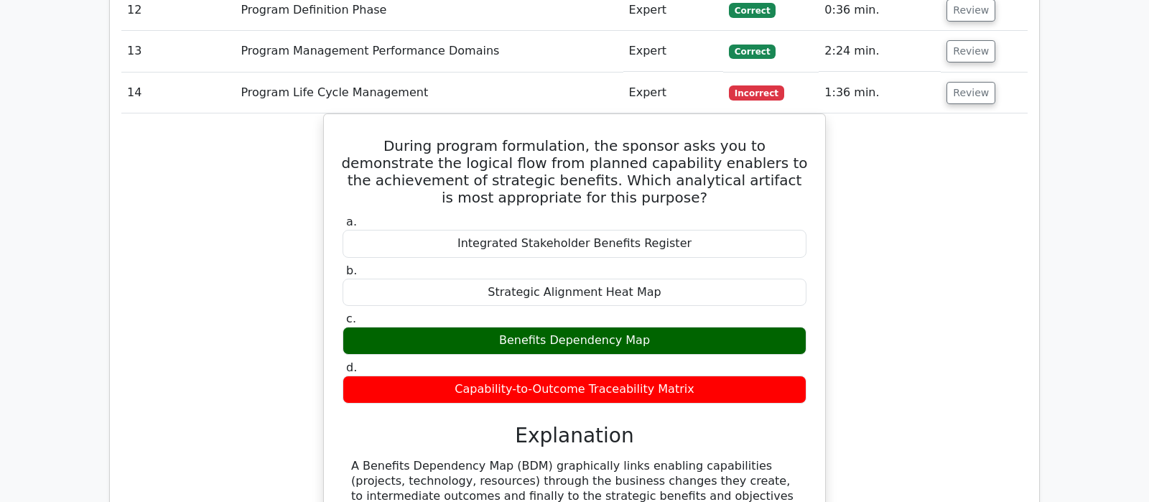
scroll to position [1659, 0]
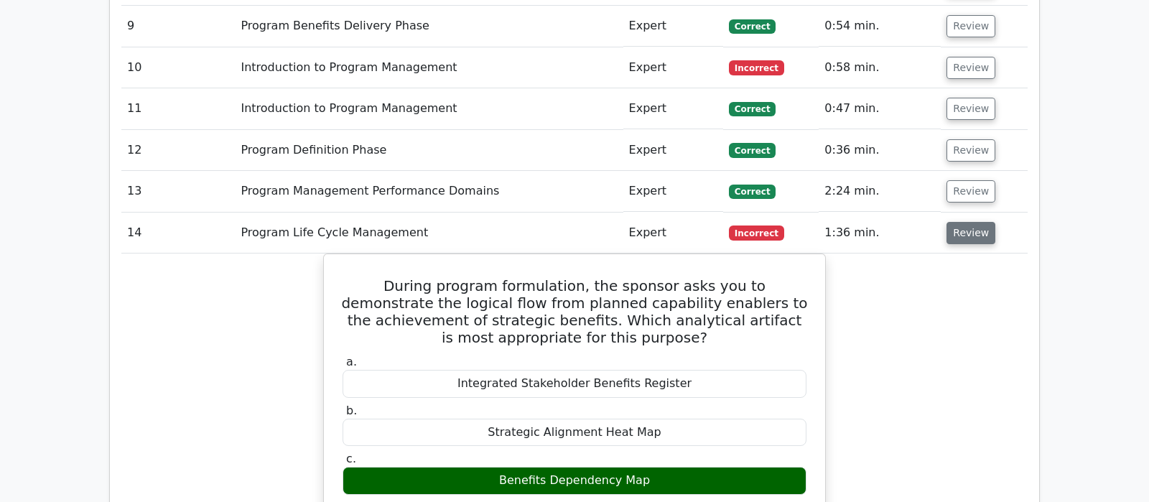
click at [960, 222] on button "Review" at bounding box center [970, 233] width 49 height 22
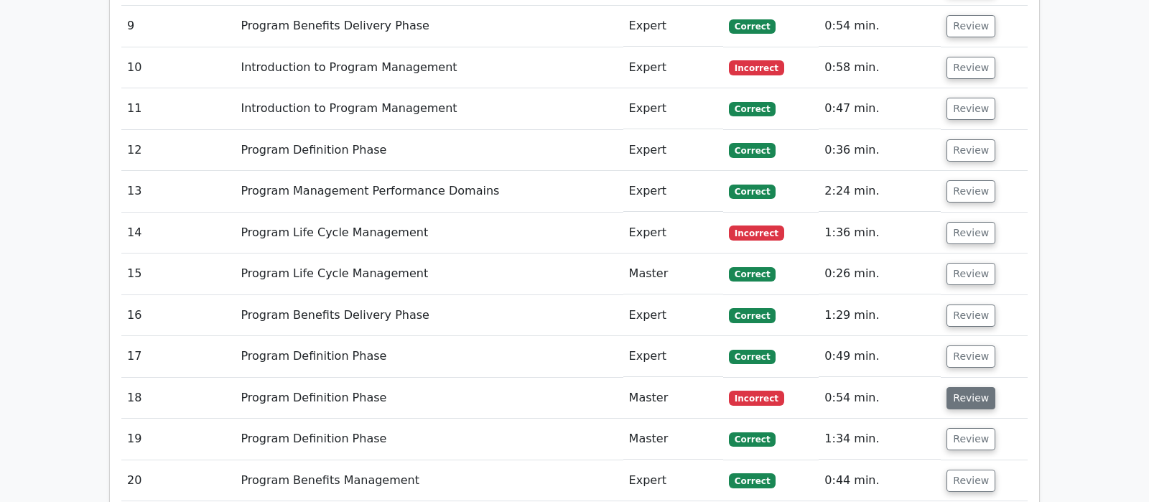
click at [963, 387] on button "Review" at bounding box center [970, 398] width 49 height 22
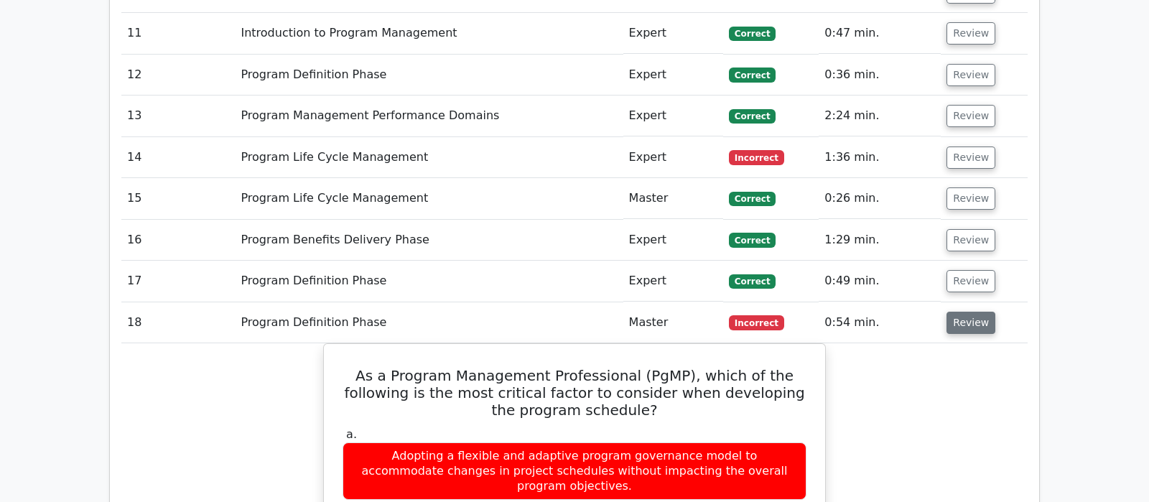
scroll to position [1810, 0]
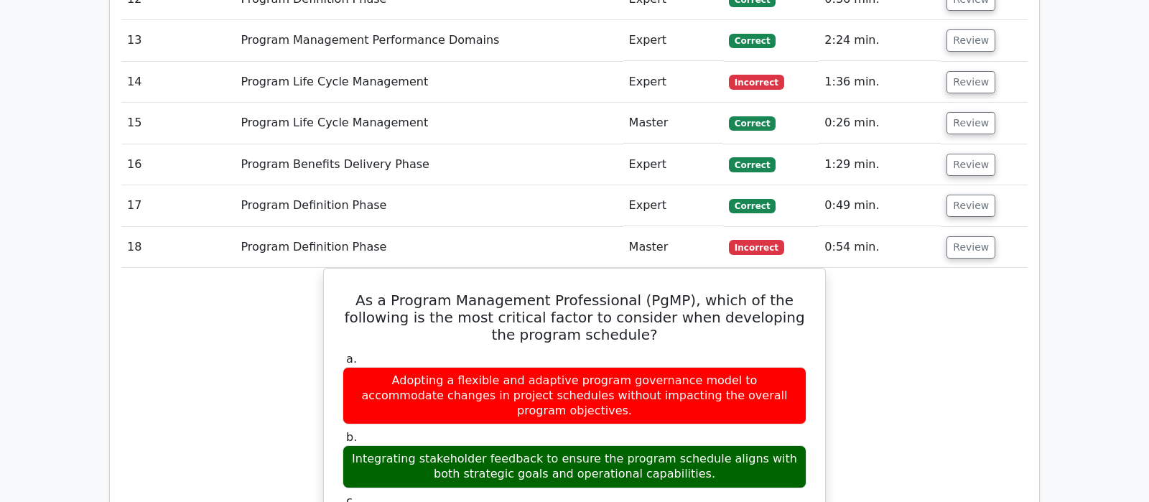
drag, startPoint x: 975, startPoint y: 173, endPoint x: 982, endPoint y: 246, distance: 73.6
click at [982, 247] on tbody "1 Program Closure Phase Advanced Correct 0:28 min. Review" at bounding box center [574, 384] width 906 height 1718
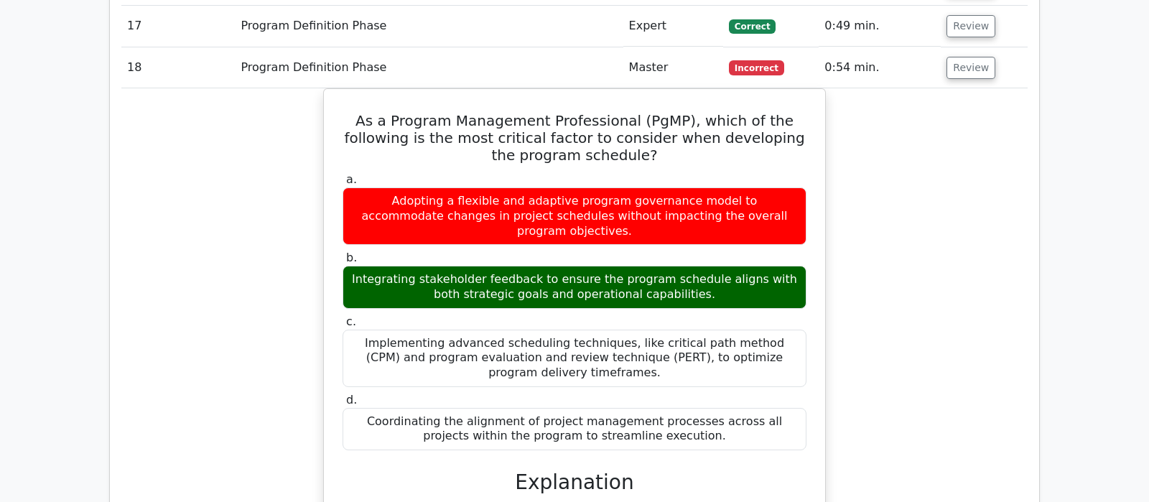
scroll to position [1960, 0]
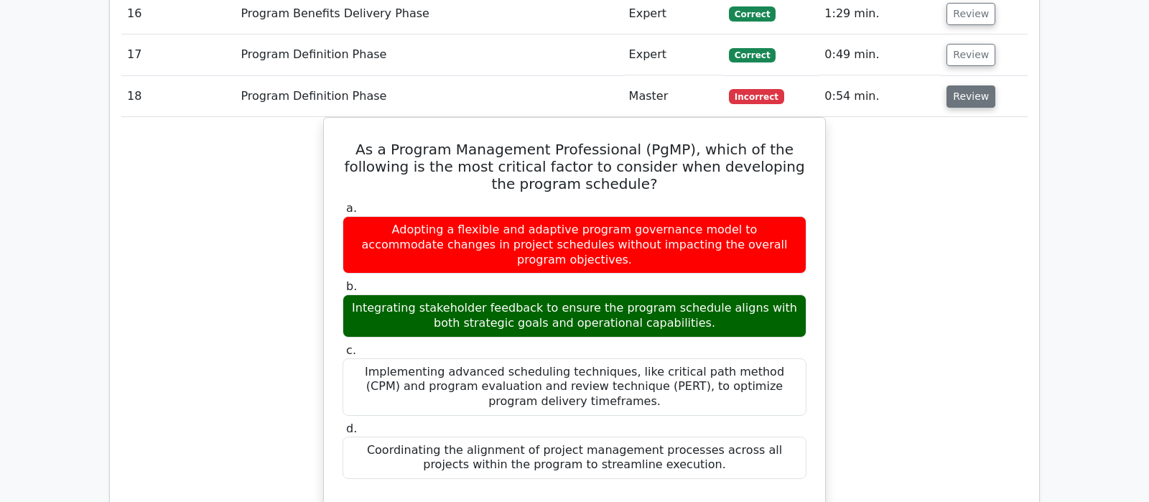
click at [968, 85] on button "Review" at bounding box center [970, 96] width 49 height 22
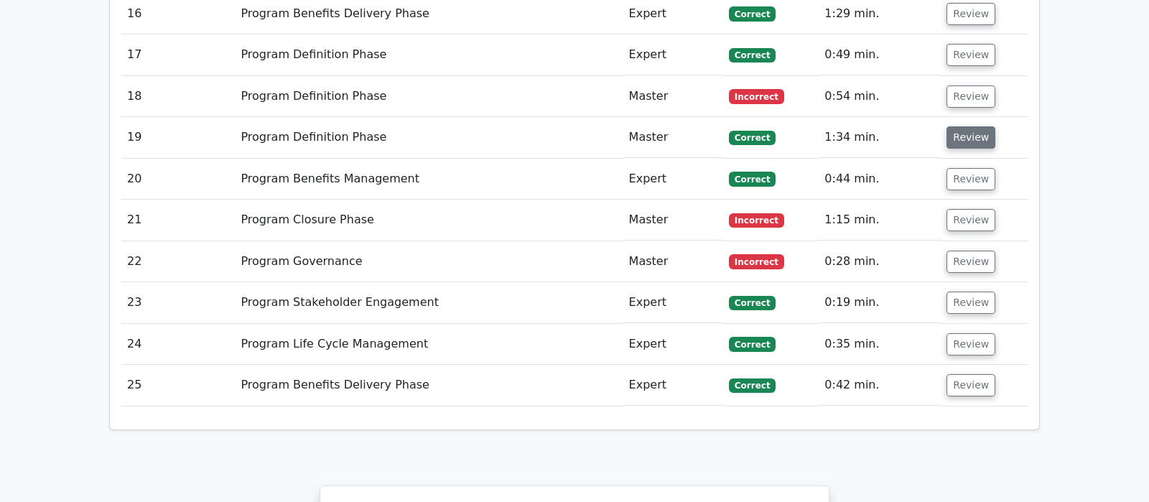
click at [964, 126] on button "Review" at bounding box center [970, 137] width 49 height 22
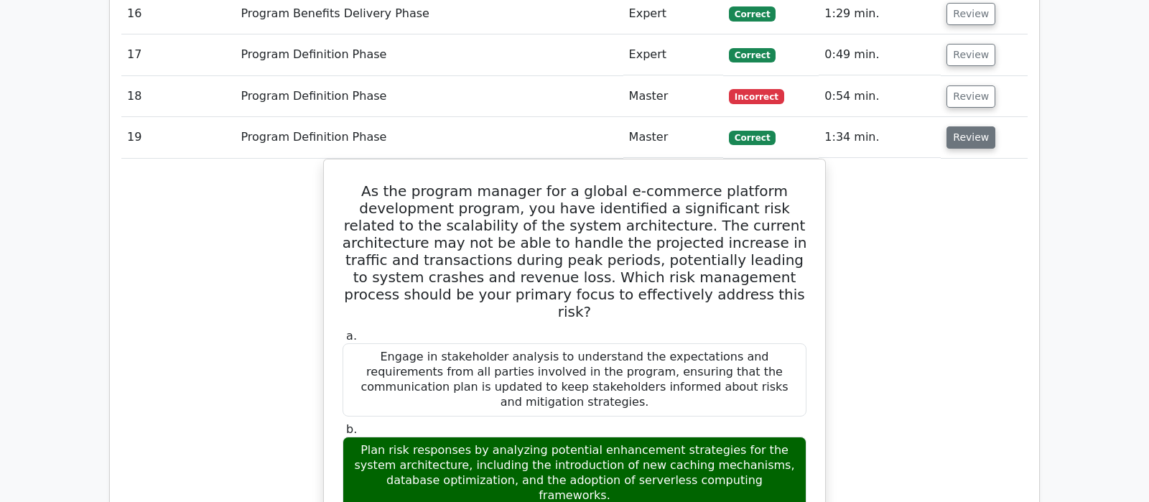
click at [965, 126] on button "Review" at bounding box center [970, 137] width 49 height 22
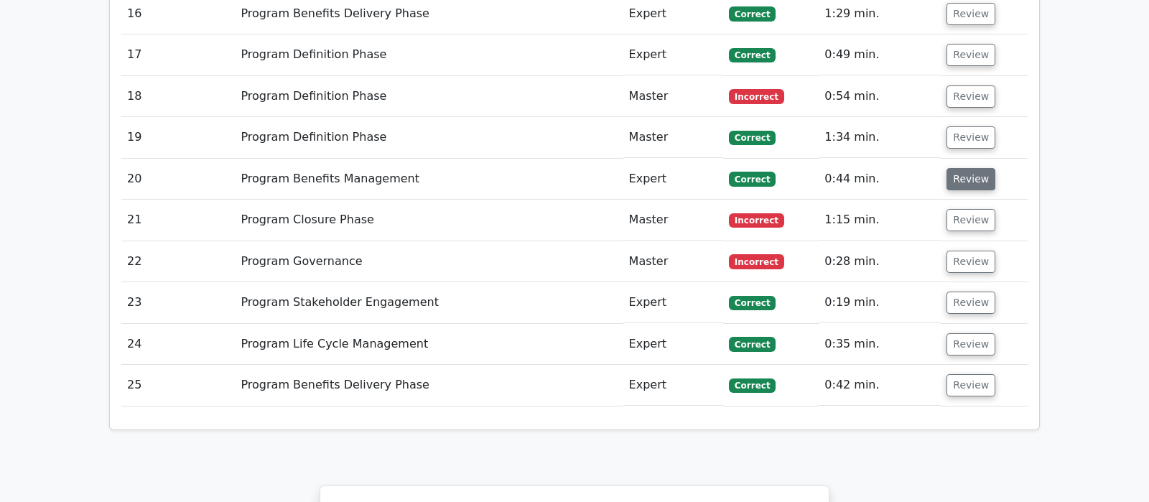
click at [965, 168] on button "Review" at bounding box center [970, 179] width 49 height 22
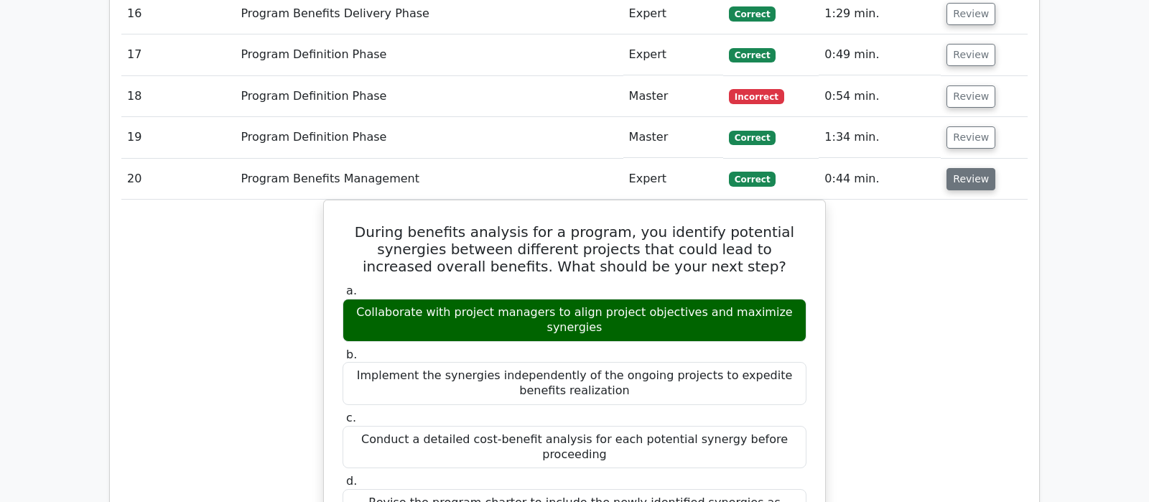
click at [963, 168] on button "Review" at bounding box center [970, 179] width 49 height 22
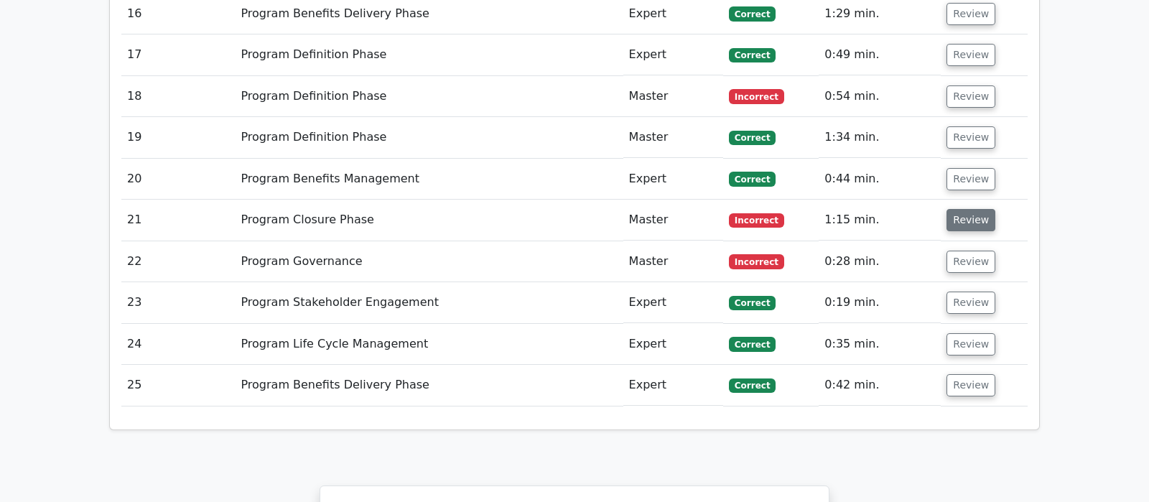
click at [966, 209] on button "Review" at bounding box center [970, 220] width 49 height 22
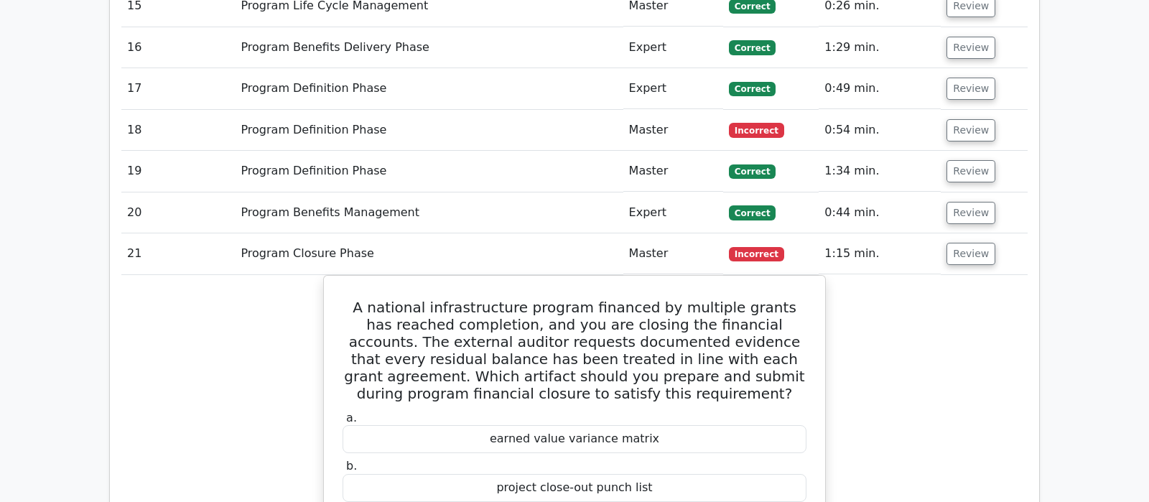
scroll to position [1885, 0]
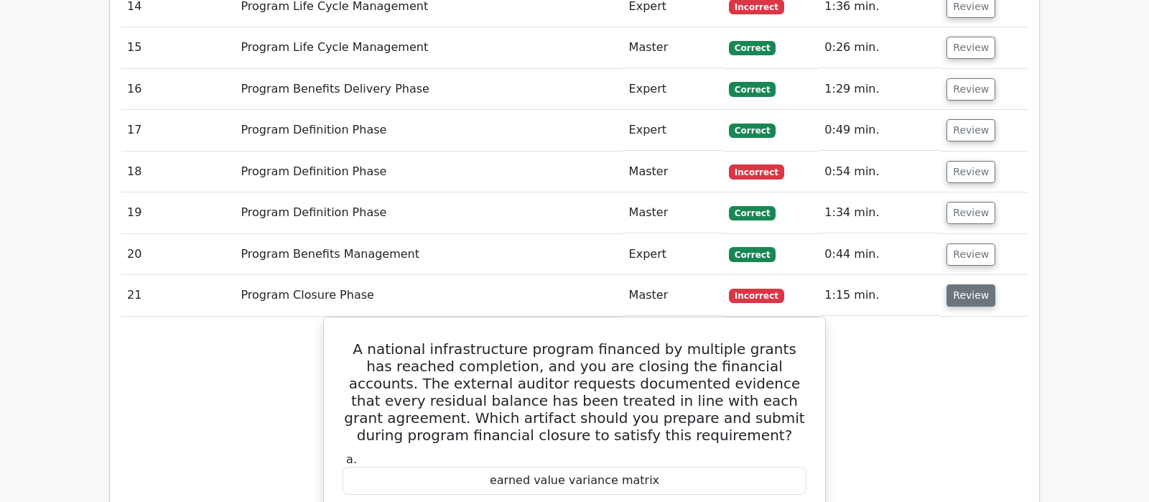
click at [954, 284] on button "Review" at bounding box center [970, 295] width 49 height 22
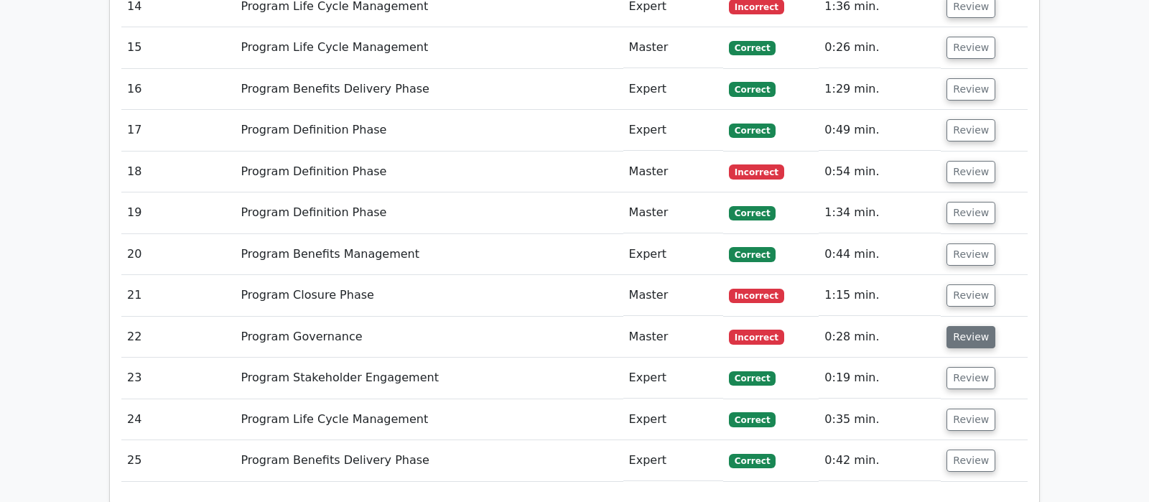
click at [981, 326] on button "Review" at bounding box center [970, 337] width 49 height 22
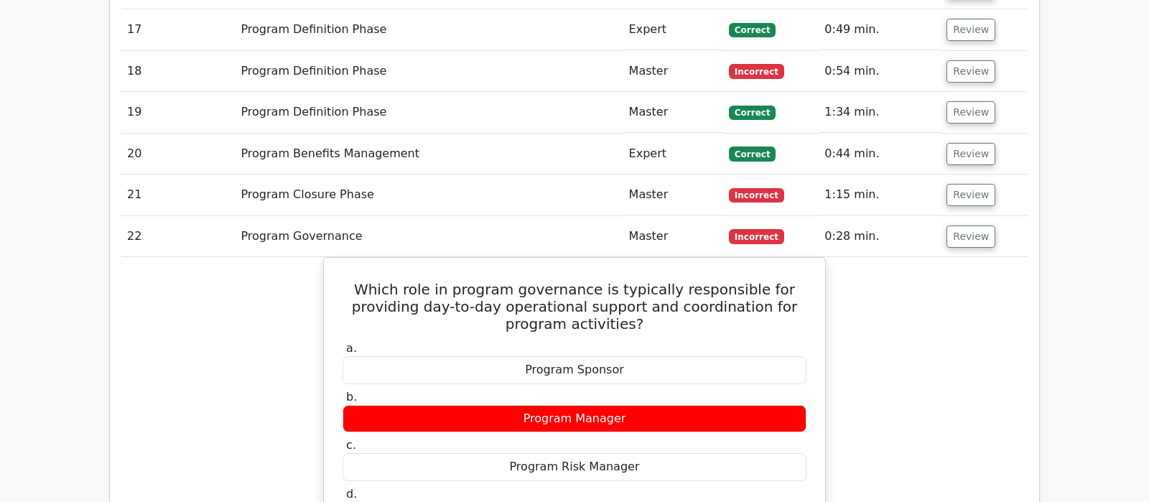
scroll to position [1960, 0]
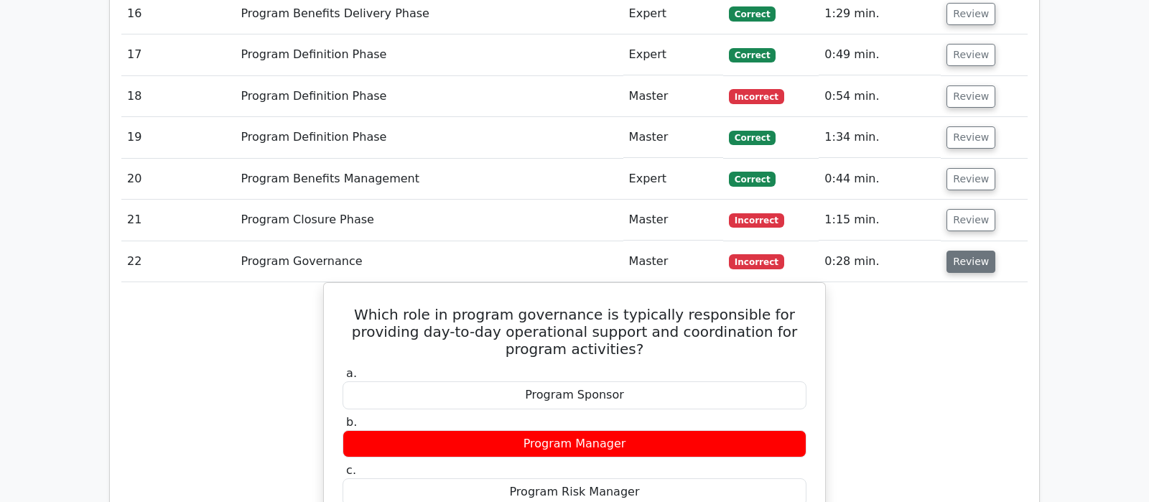
click at [959, 251] on button "Review" at bounding box center [970, 262] width 49 height 22
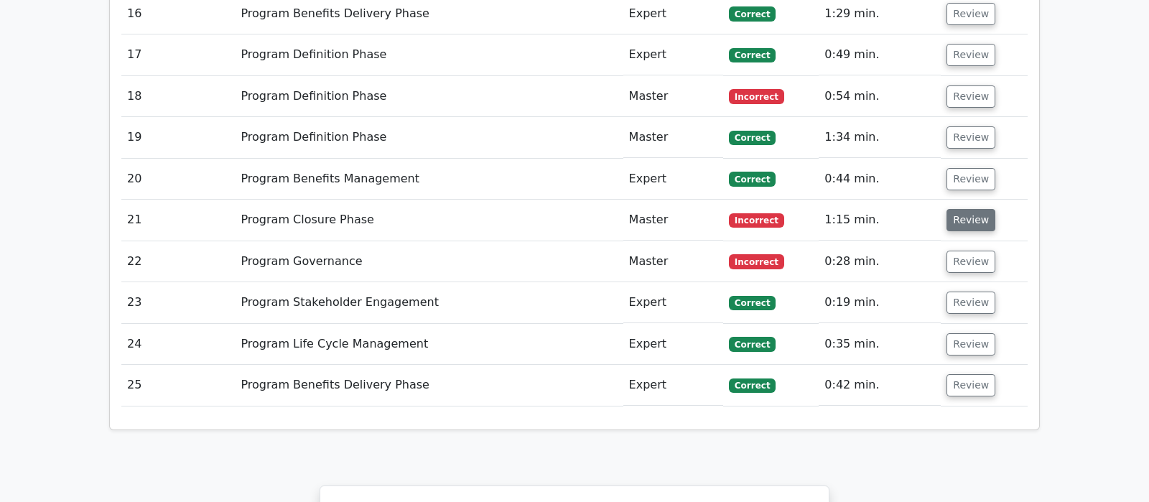
click at [961, 209] on button "Review" at bounding box center [970, 220] width 49 height 22
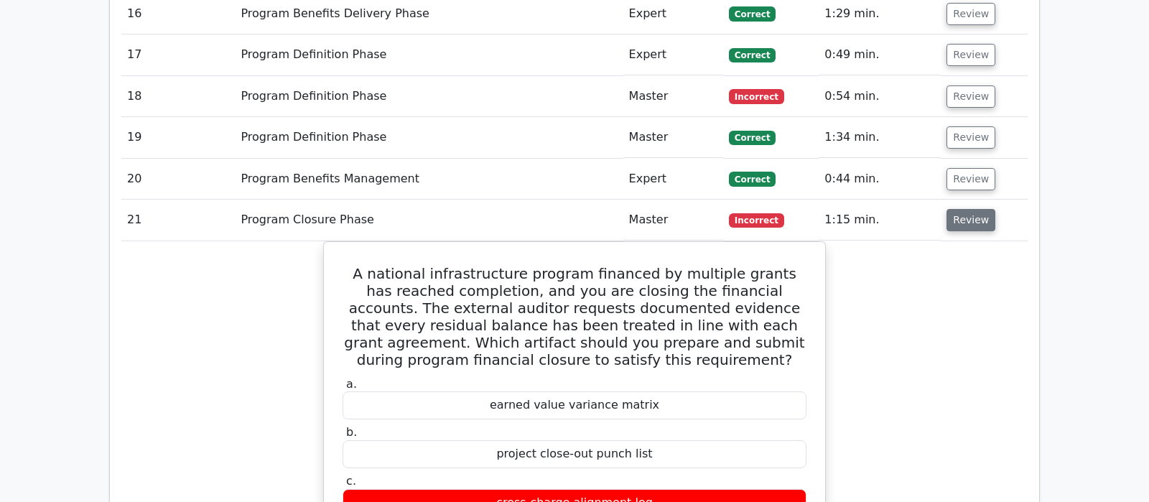
click at [972, 209] on button "Review" at bounding box center [970, 220] width 49 height 22
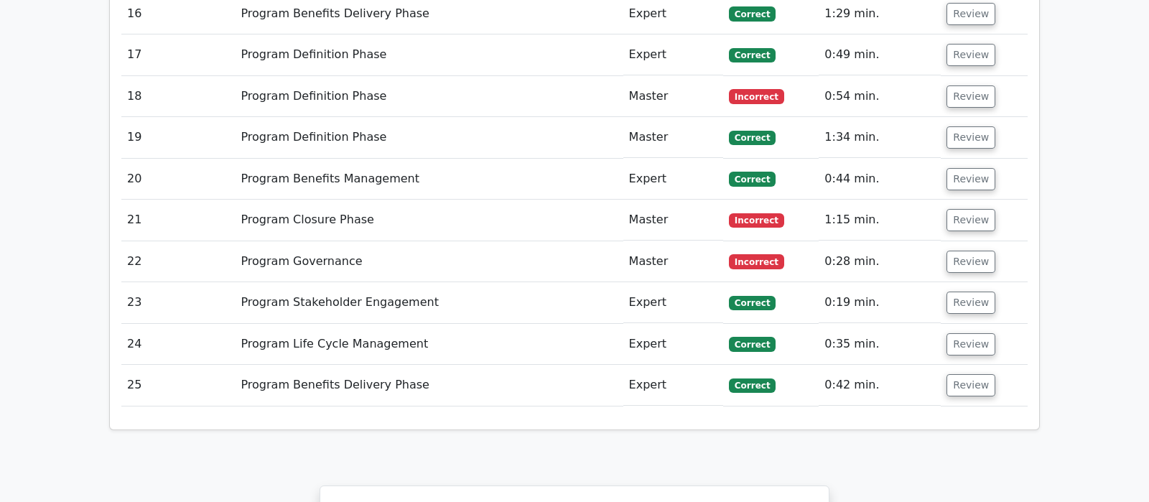
click at [974, 241] on td "Review" at bounding box center [984, 261] width 87 height 41
click at [973, 251] on button "Review" at bounding box center [970, 262] width 49 height 22
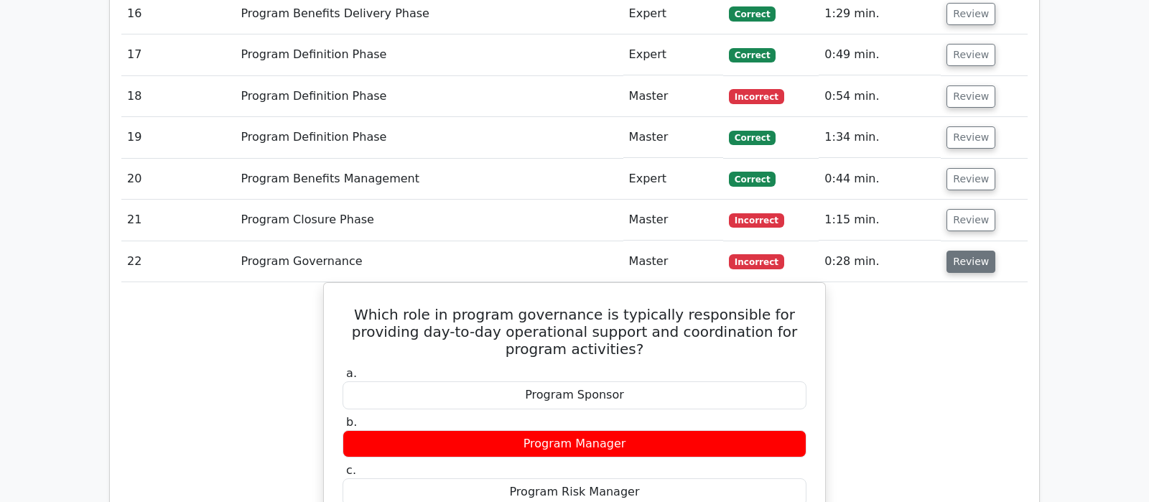
click at [966, 251] on button "Review" at bounding box center [970, 262] width 49 height 22
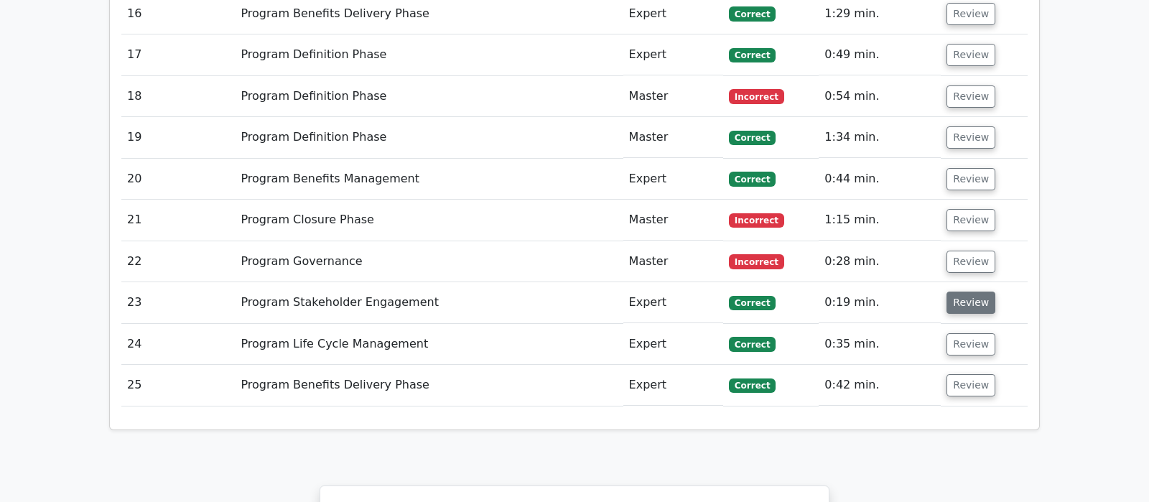
click at [965, 292] on button "Review" at bounding box center [970, 303] width 49 height 22
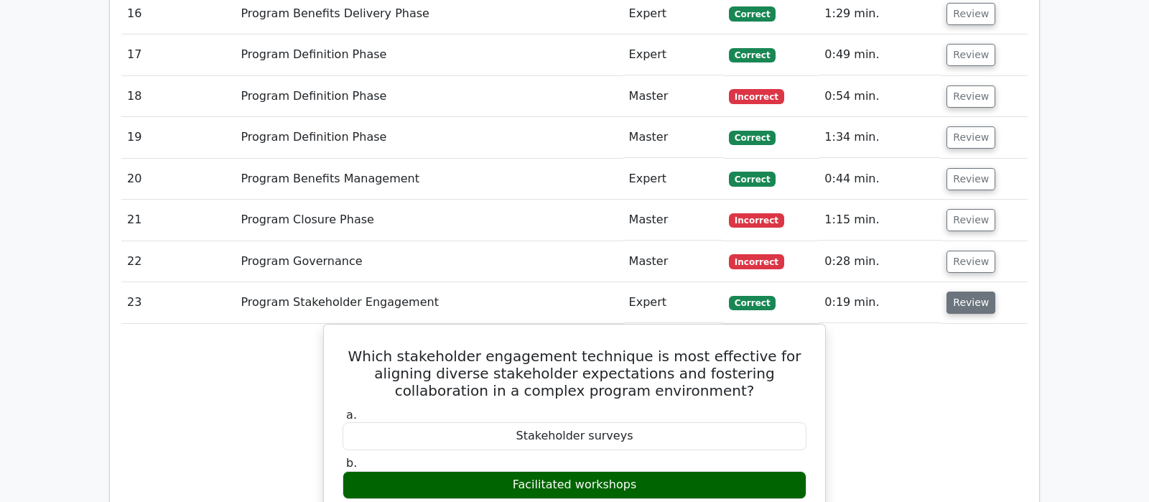
click at [965, 292] on button "Review" at bounding box center [970, 303] width 49 height 22
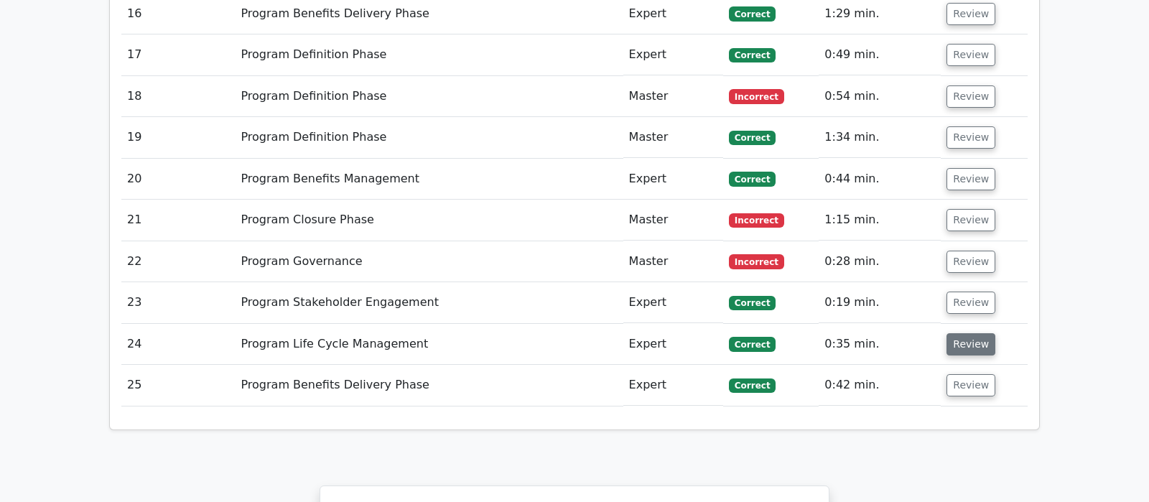
click at [964, 333] on button "Review" at bounding box center [970, 344] width 49 height 22
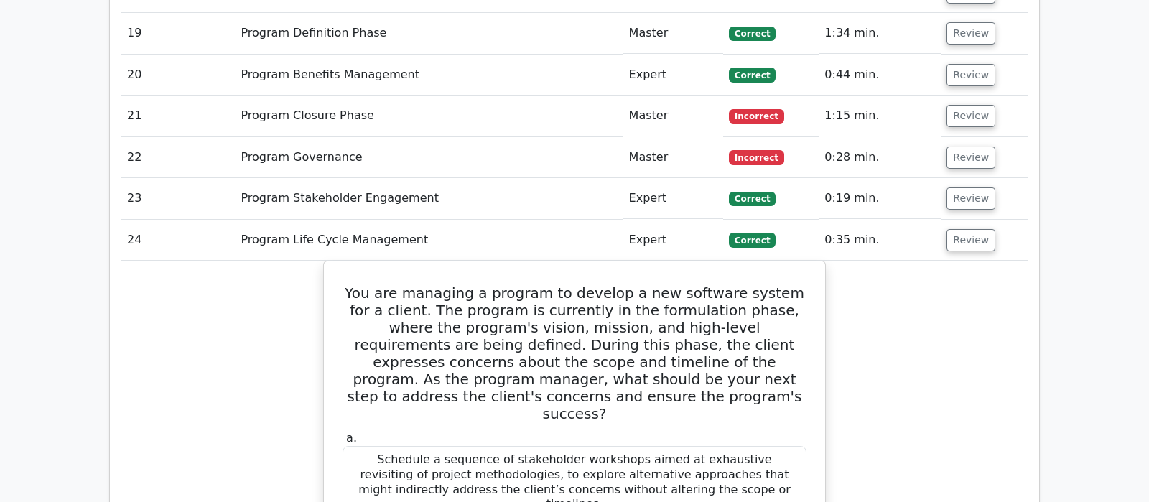
scroll to position [2036, 0]
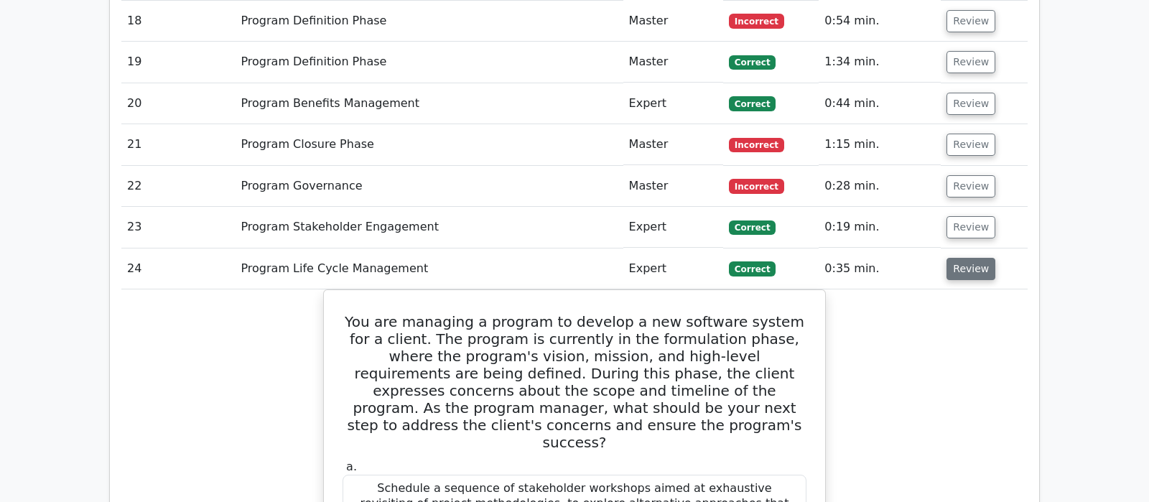
click at [972, 258] on button "Review" at bounding box center [970, 269] width 49 height 22
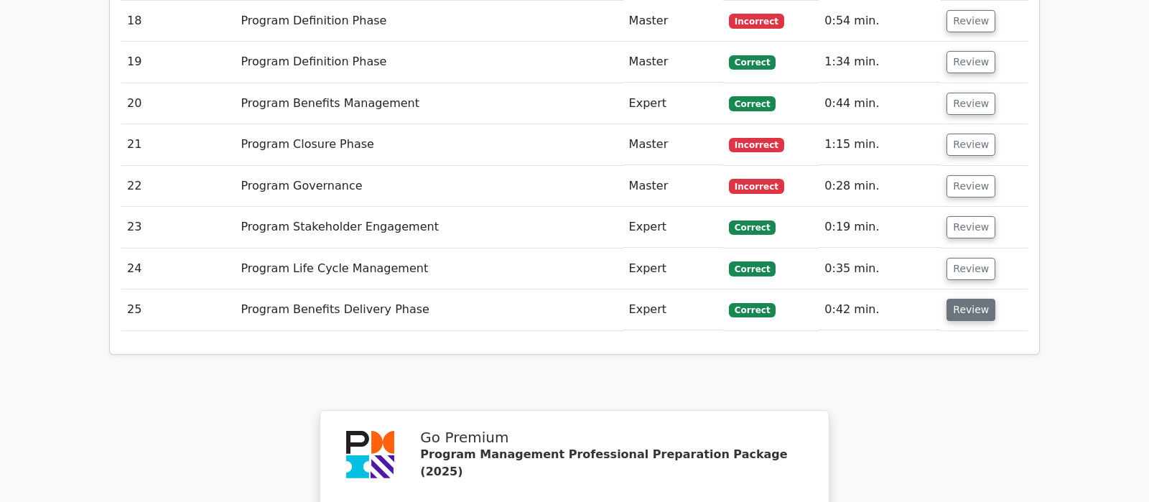
click at [972, 299] on button "Review" at bounding box center [970, 310] width 49 height 22
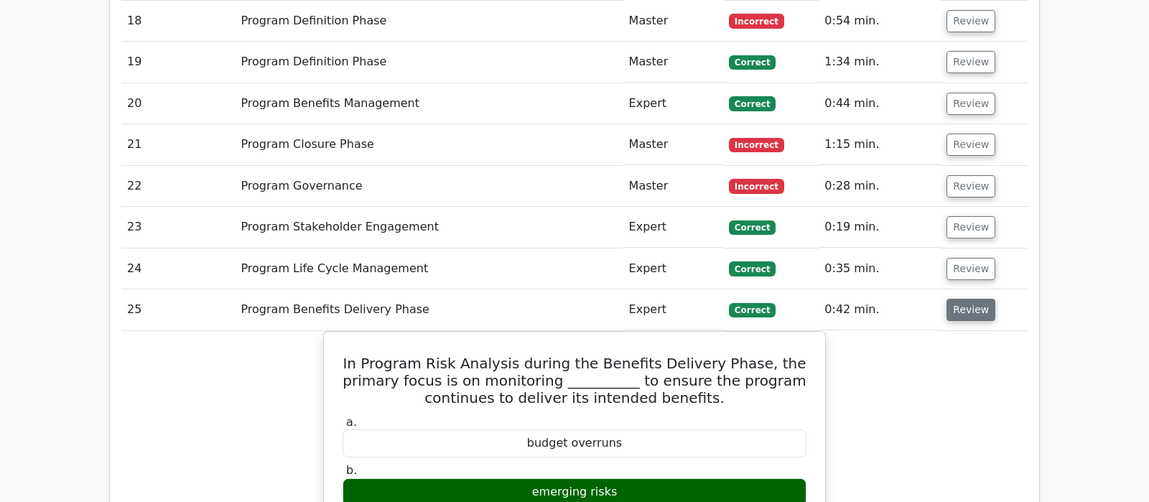
click at [972, 299] on button "Review" at bounding box center [970, 310] width 49 height 22
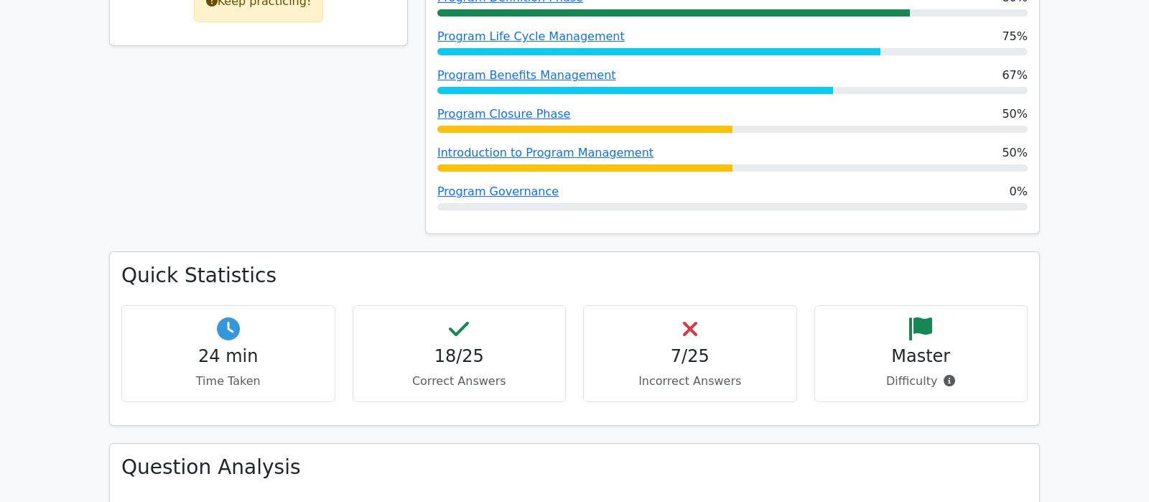
scroll to position [829, 0]
